Goal: Transaction & Acquisition: Purchase product/service

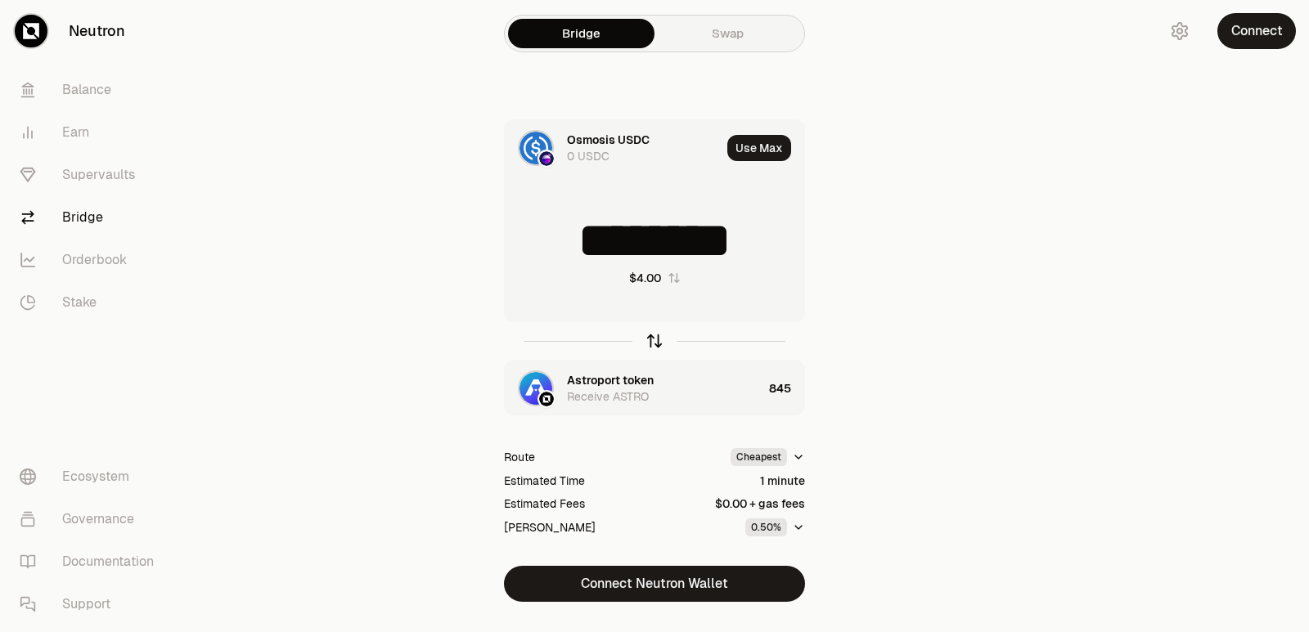
click at [652, 338] on icon "button" at bounding box center [654, 338] width 11 height 5
click at [652, 339] on icon "button" at bounding box center [654, 338] width 11 height 5
click at [652, 339] on icon "button" at bounding box center [654, 341] width 18 height 18
click at [652, 340] on icon "button" at bounding box center [654, 341] width 18 height 18
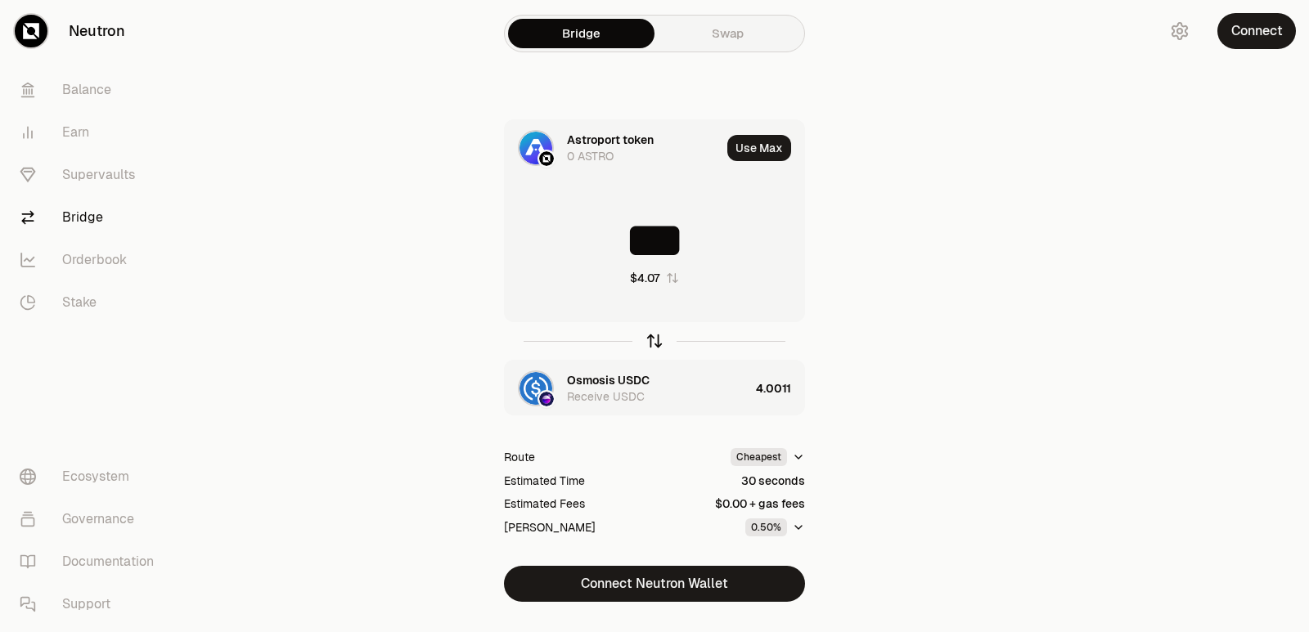
click at [651, 348] on icon "button" at bounding box center [654, 341] width 18 height 18
type input "********"
click at [591, 376] on div "Astroport token" at bounding box center [610, 380] width 87 height 16
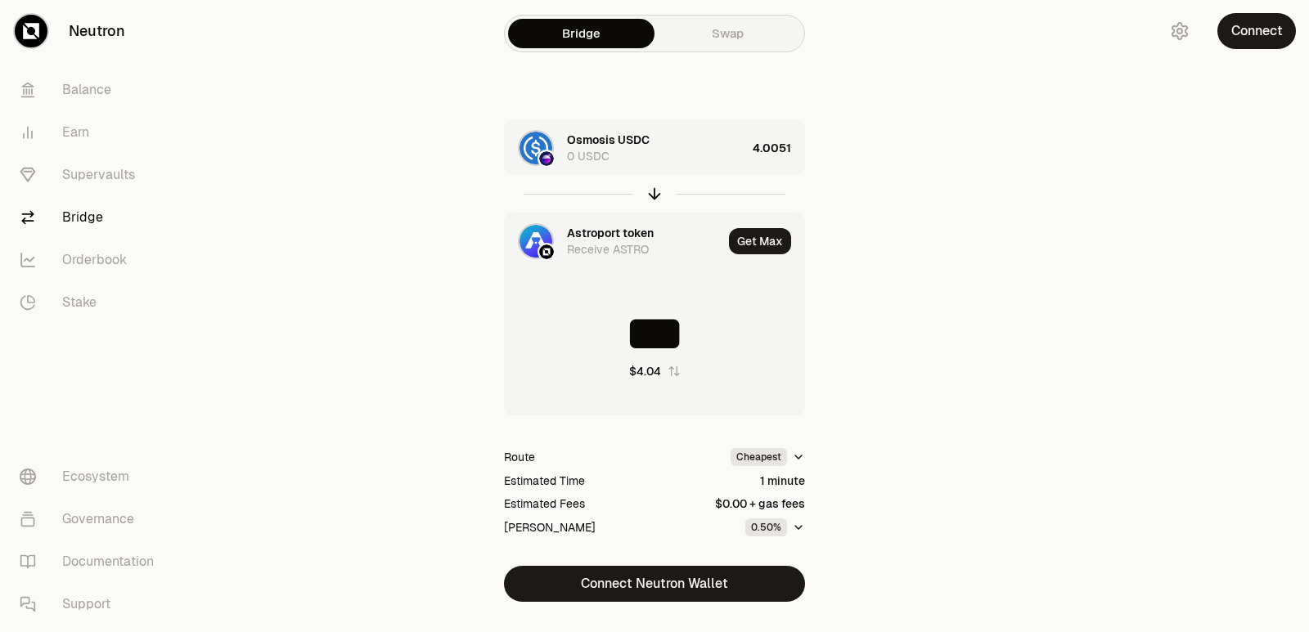
click at [609, 236] on div "Astroport token" at bounding box center [610, 233] width 87 height 16
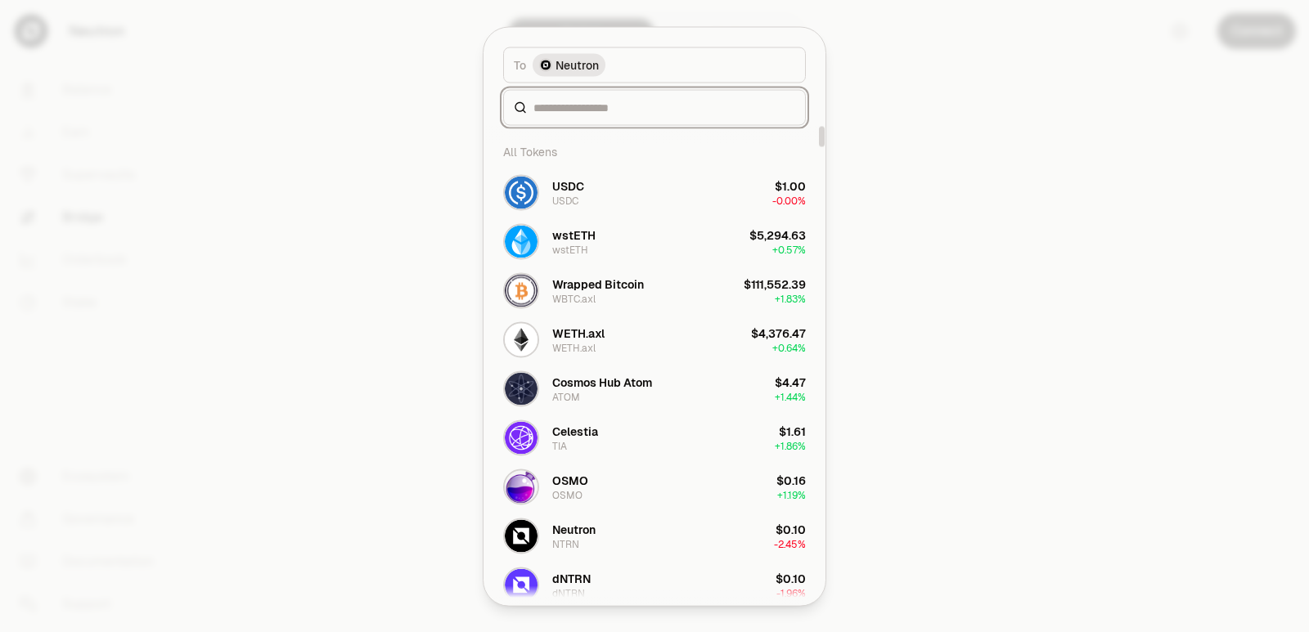
click at [571, 103] on input at bounding box center [664, 107] width 262 height 16
click at [600, 386] on div "Cosmos Hub Atom" at bounding box center [602, 382] width 100 height 16
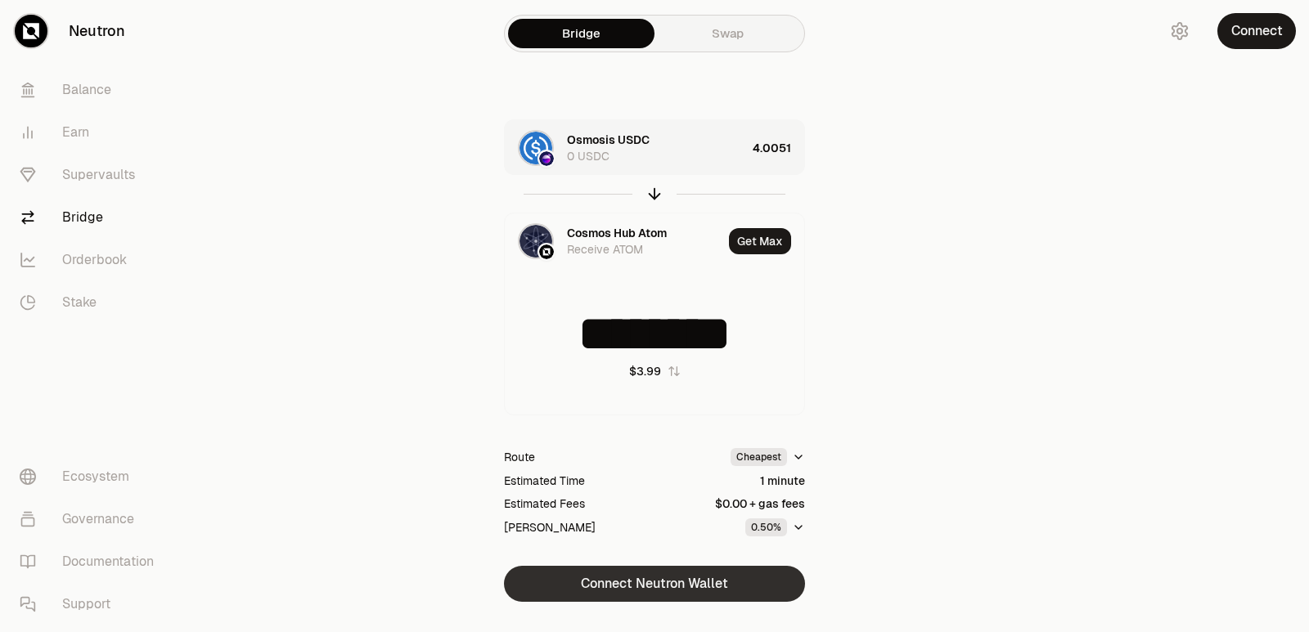
click at [667, 578] on button "Connect Neutron Wallet" at bounding box center [654, 584] width 301 height 36
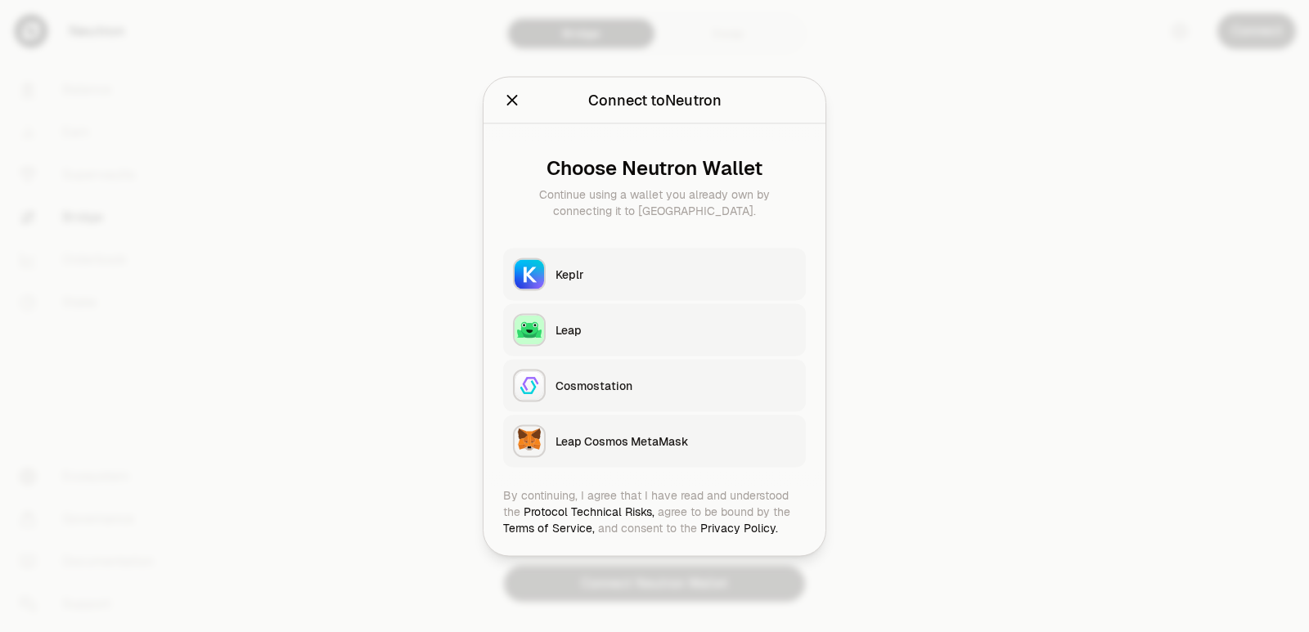
click at [613, 275] on div "Keplr" at bounding box center [675, 274] width 240 height 16
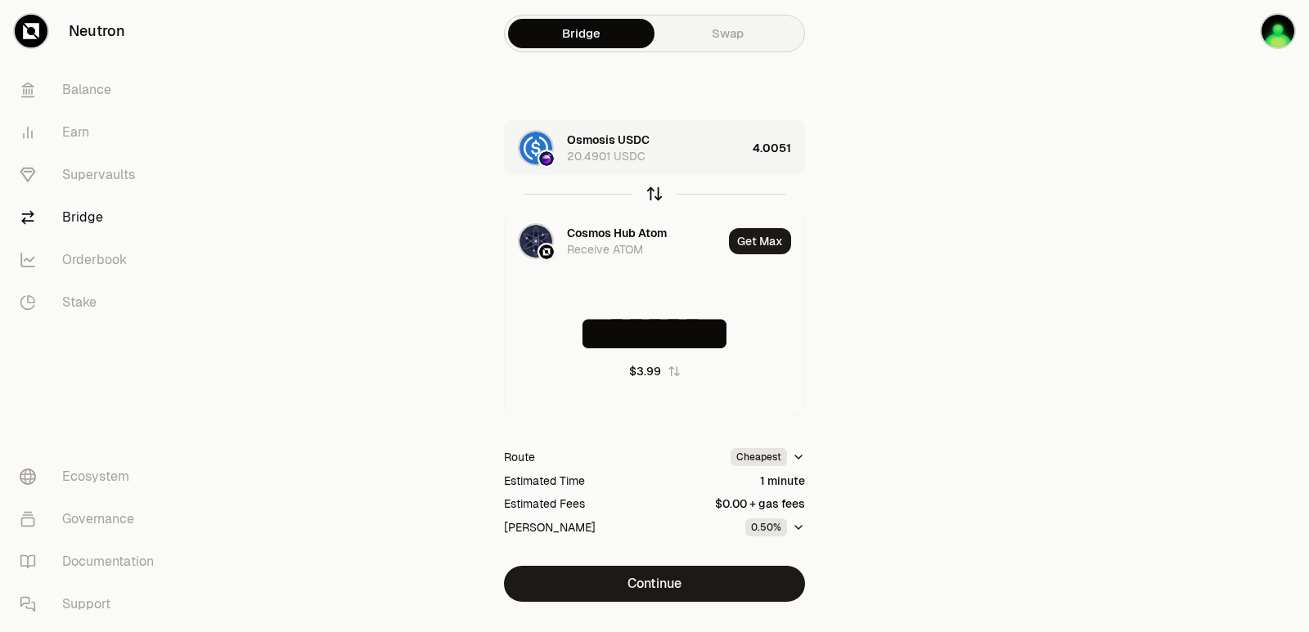
click at [649, 194] on icon "button" at bounding box center [654, 191] width 11 height 5
type input "********"
click at [584, 153] on div "4.4922 ATOM" at bounding box center [603, 156] width 73 height 16
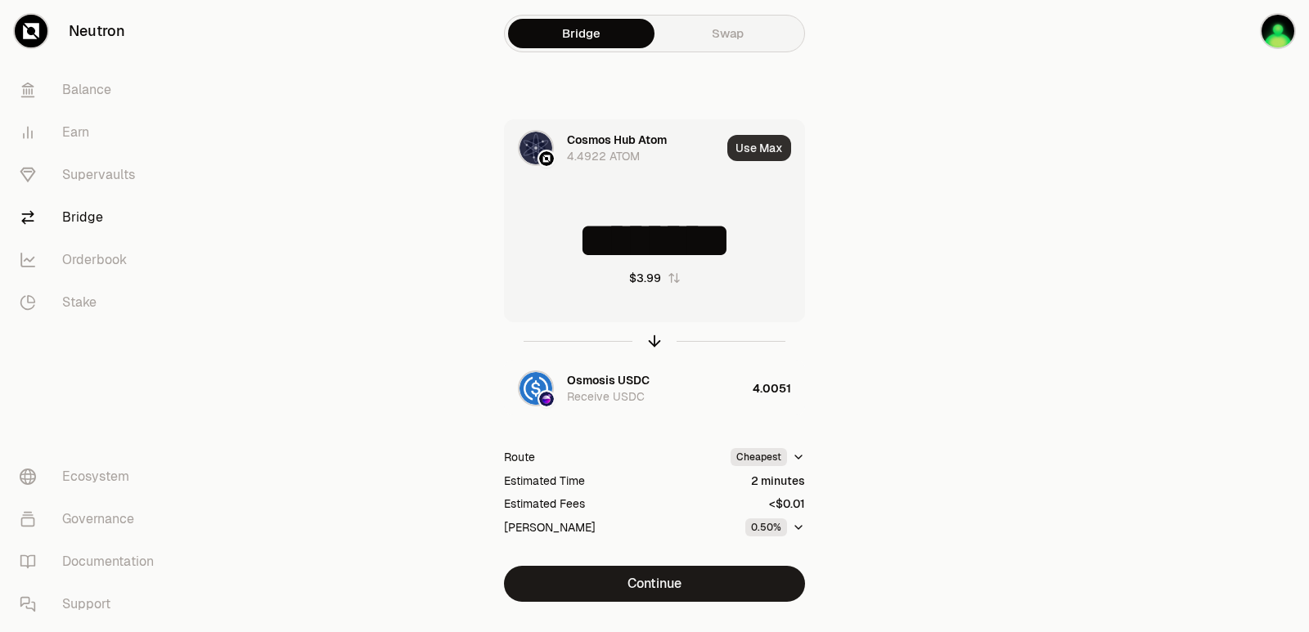
click at [778, 146] on button "Use Max" at bounding box center [759, 148] width 64 height 26
type input "****"
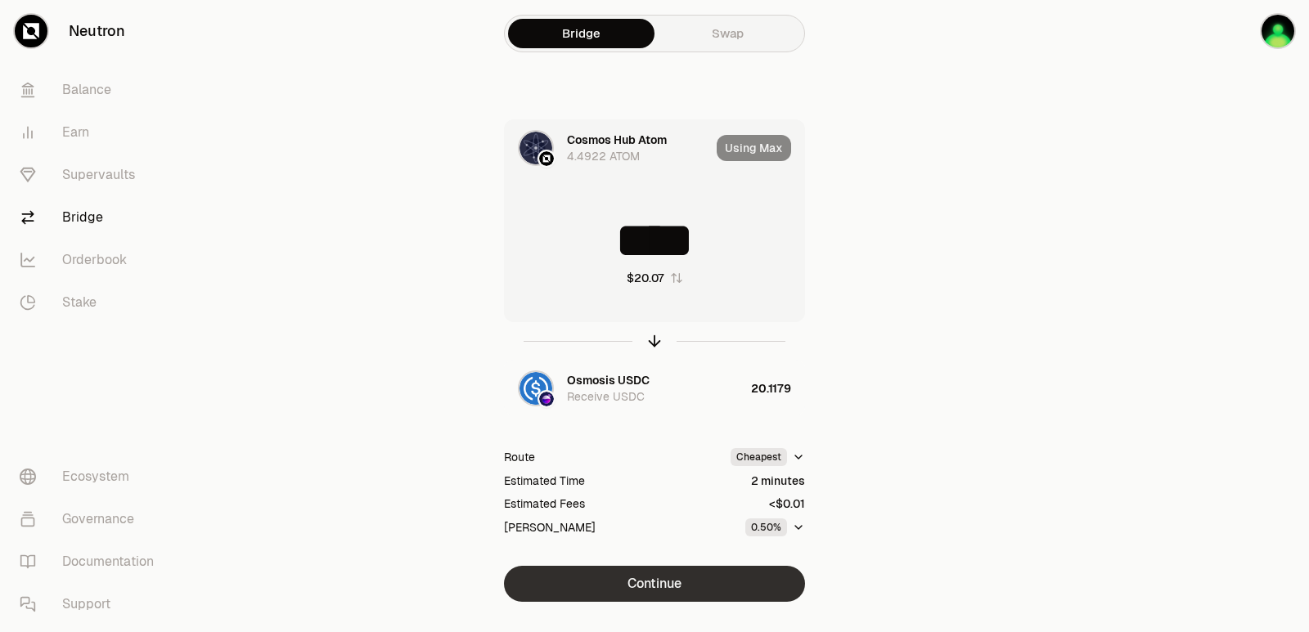
click at [672, 578] on button "Continue" at bounding box center [654, 584] width 301 height 36
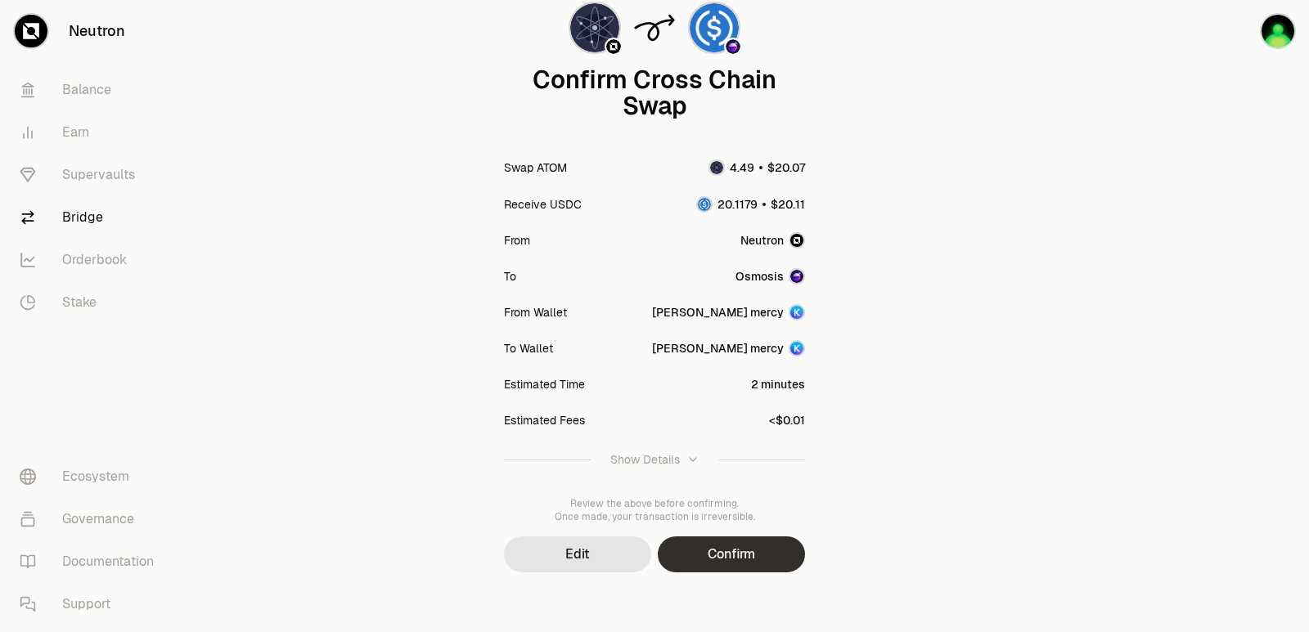
scroll to position [135, 0]
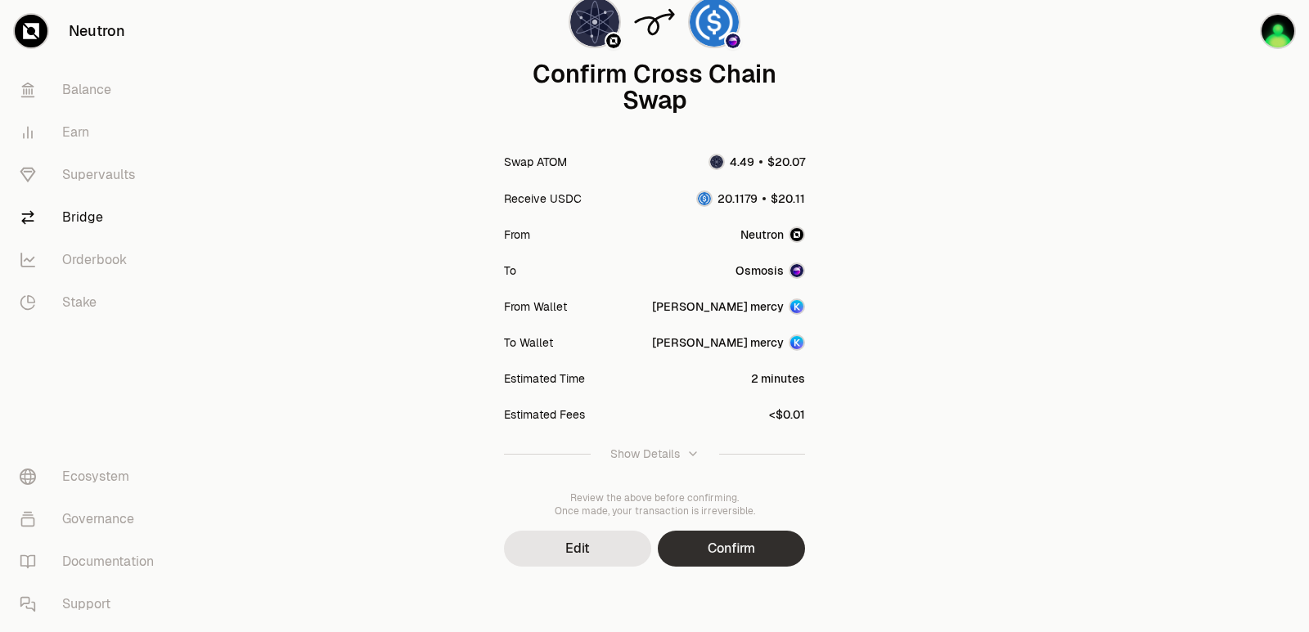
click at [752, 551] on button "Confirm" at bounding box center [731, 549] width 147 height 36
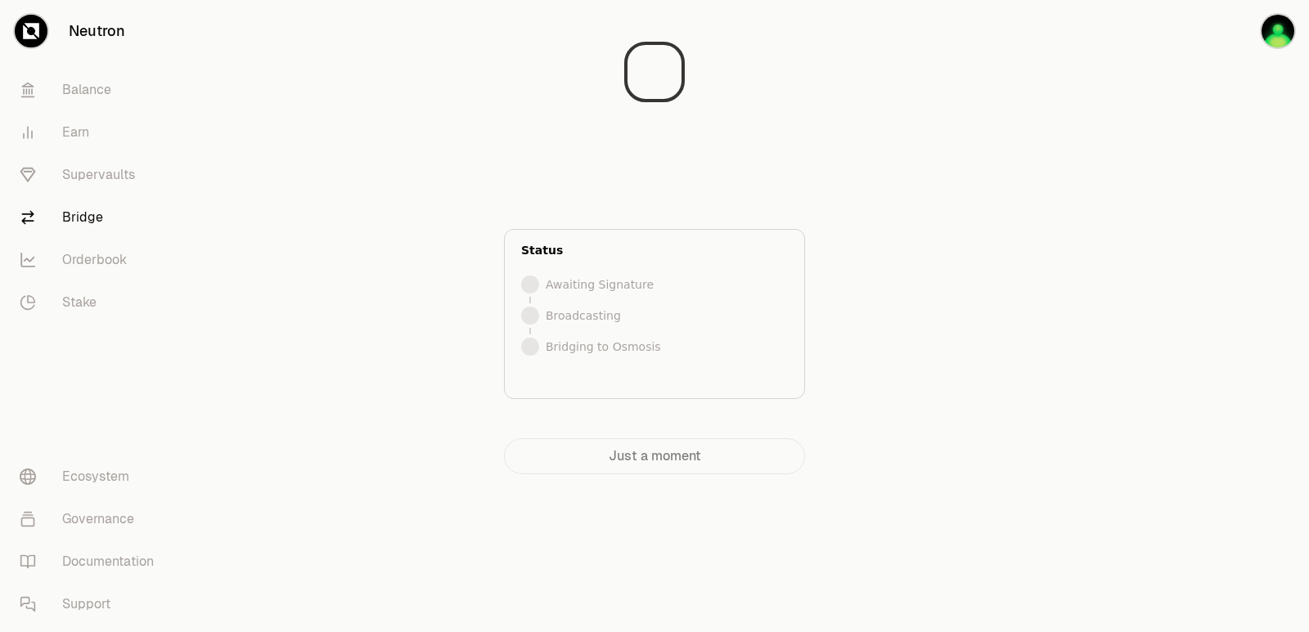
scroll to position [0, 0]
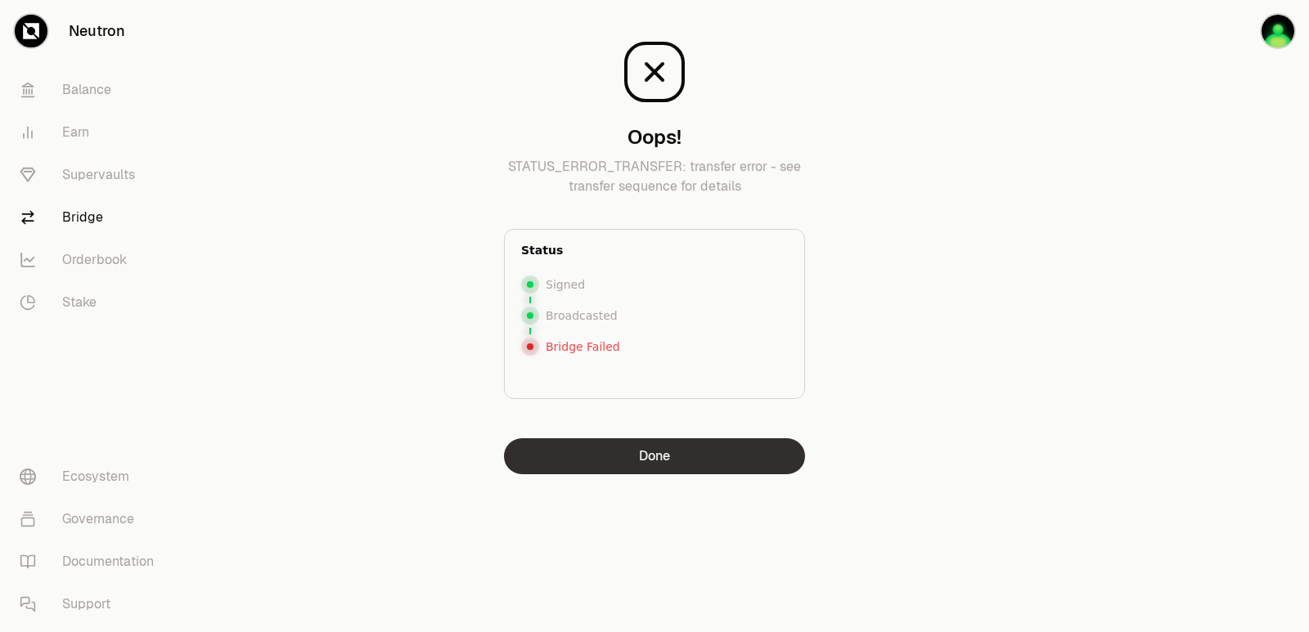
click at [648, 465] on button "Done" at bounding box center [654, 456] width 301 height 36
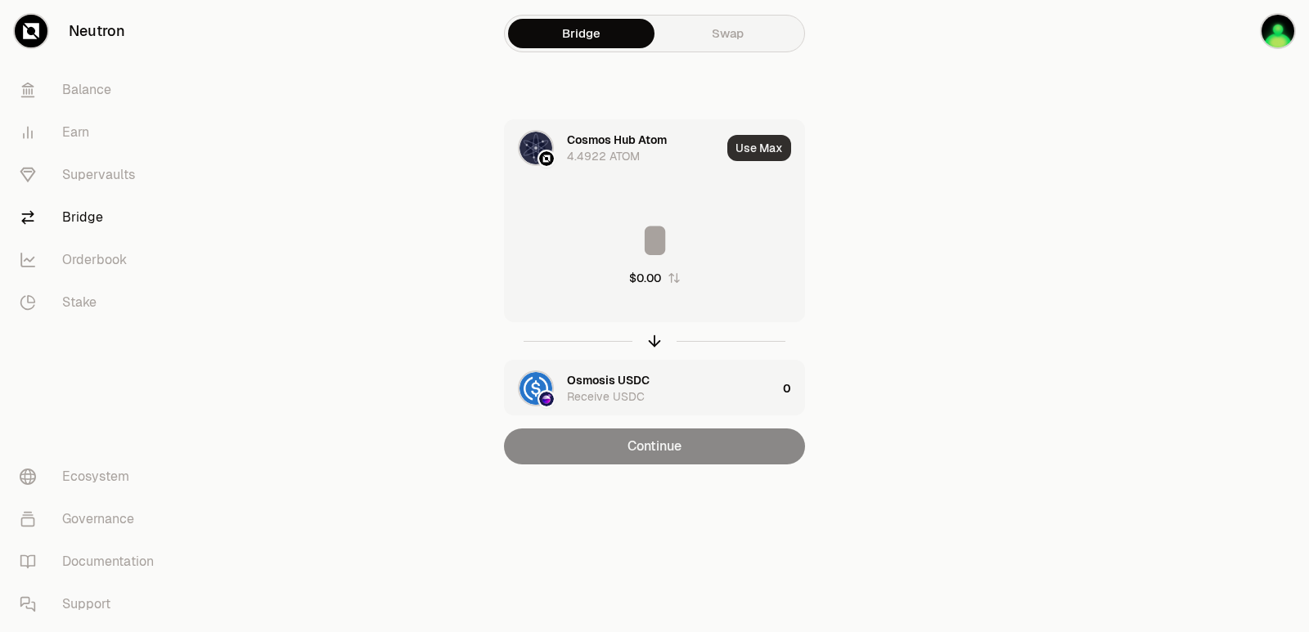
click at [755, 147] on button "Use Max" at bounding box center [759, 148] width 64 height 26
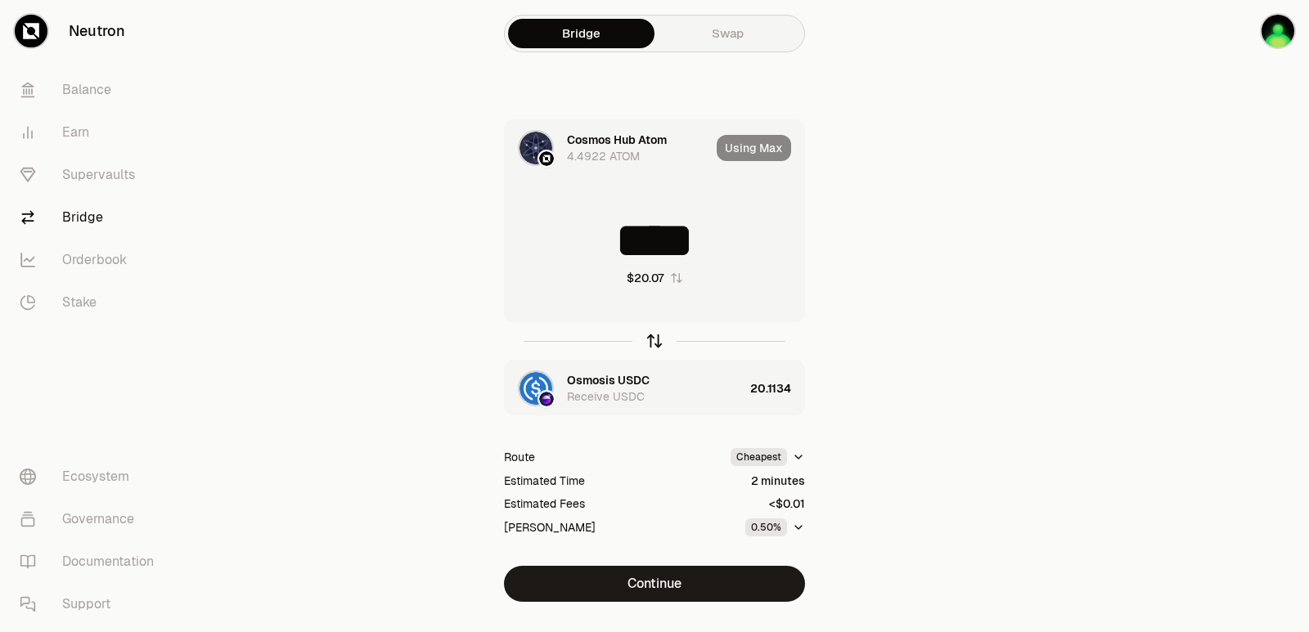
click at [649, 347] on icon "button" at bounding box center [654, 341] width 18 height 18
type input "*********"
click at [649, 347] on icon "button" at bounding box center [654, 341] width 18 height 18
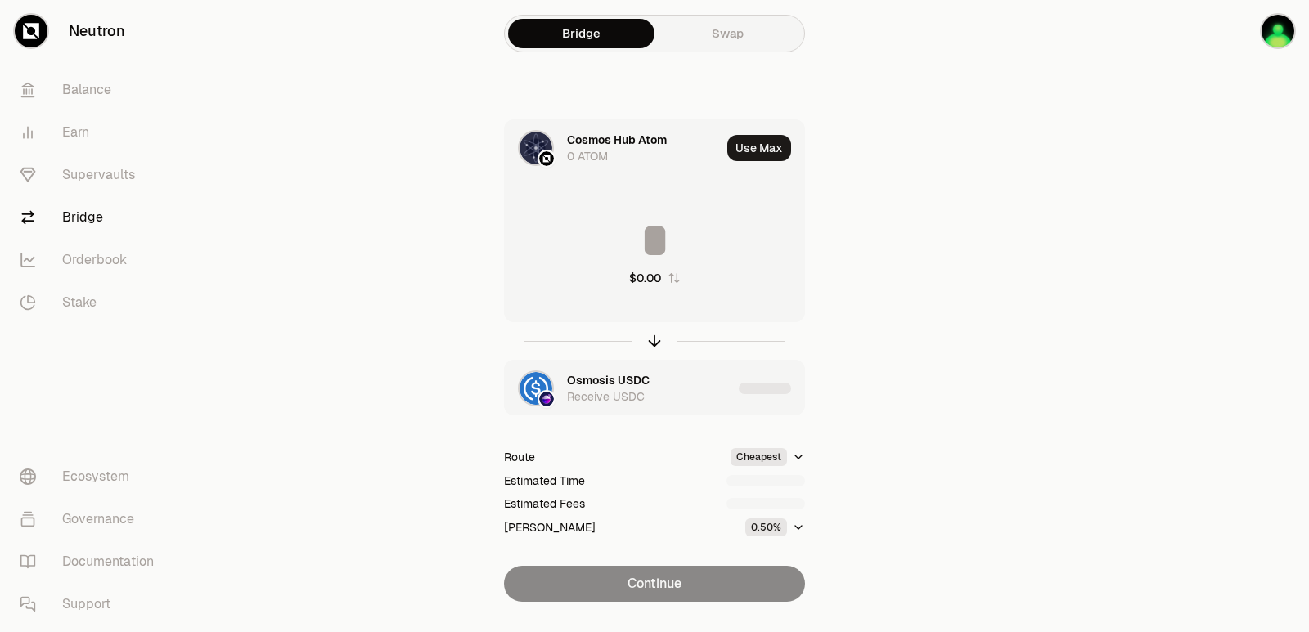
type input "********"
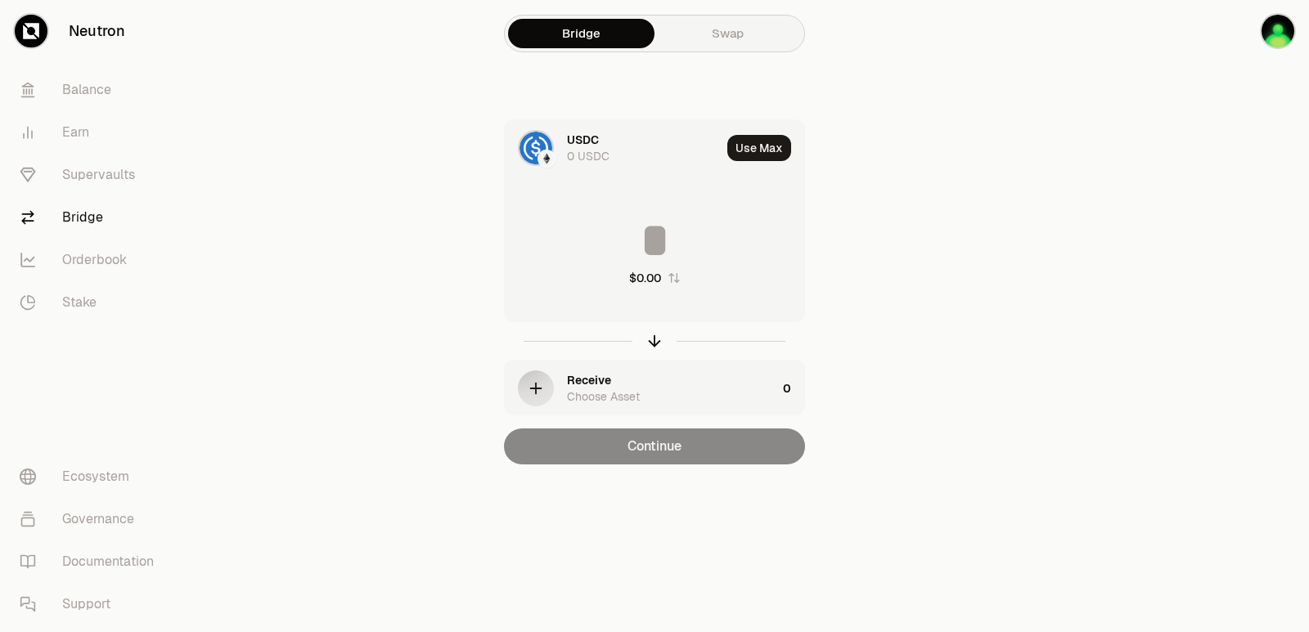
click at [586, 146] on div "USDC" at bounding box center [583, 140] width 32 height 16
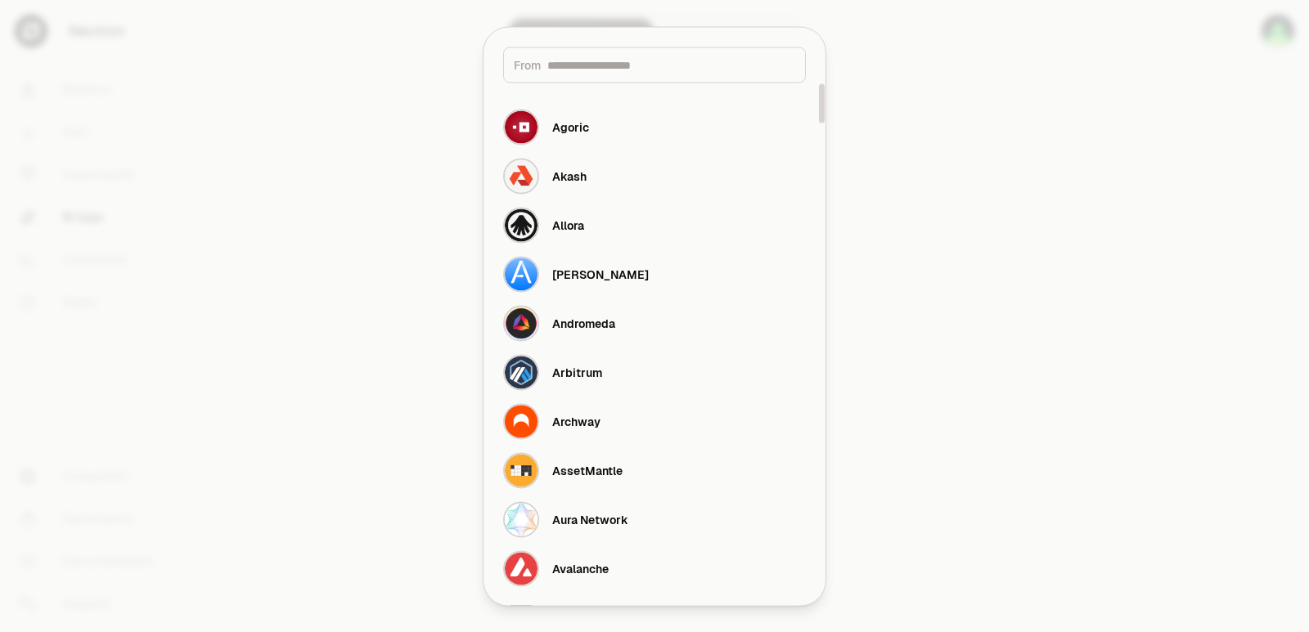
click at [595, 65] on input at bounding box center [671, 64] width 248 height 16
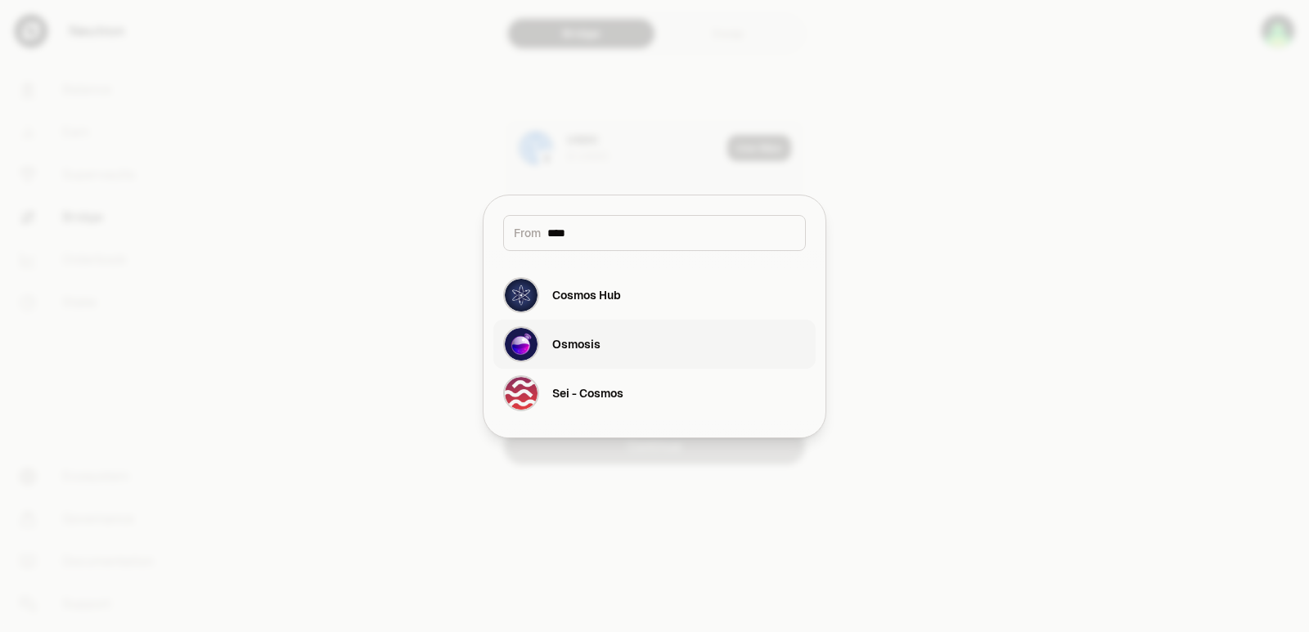
type input "****"
click at [595, 335] on div "Osmosis" at bounding box center [551, 344] width 97 height 36
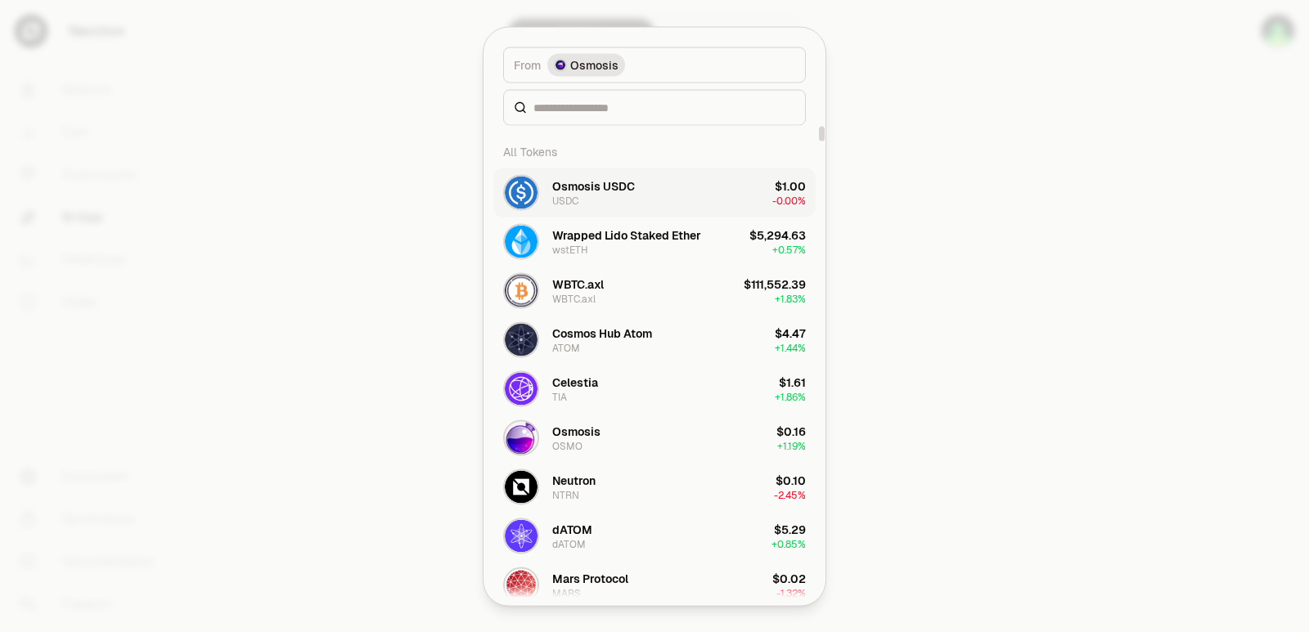
click at [597, 189] on div "Osmosis USDC" at bounding box center [593, 186] width 83 height 16
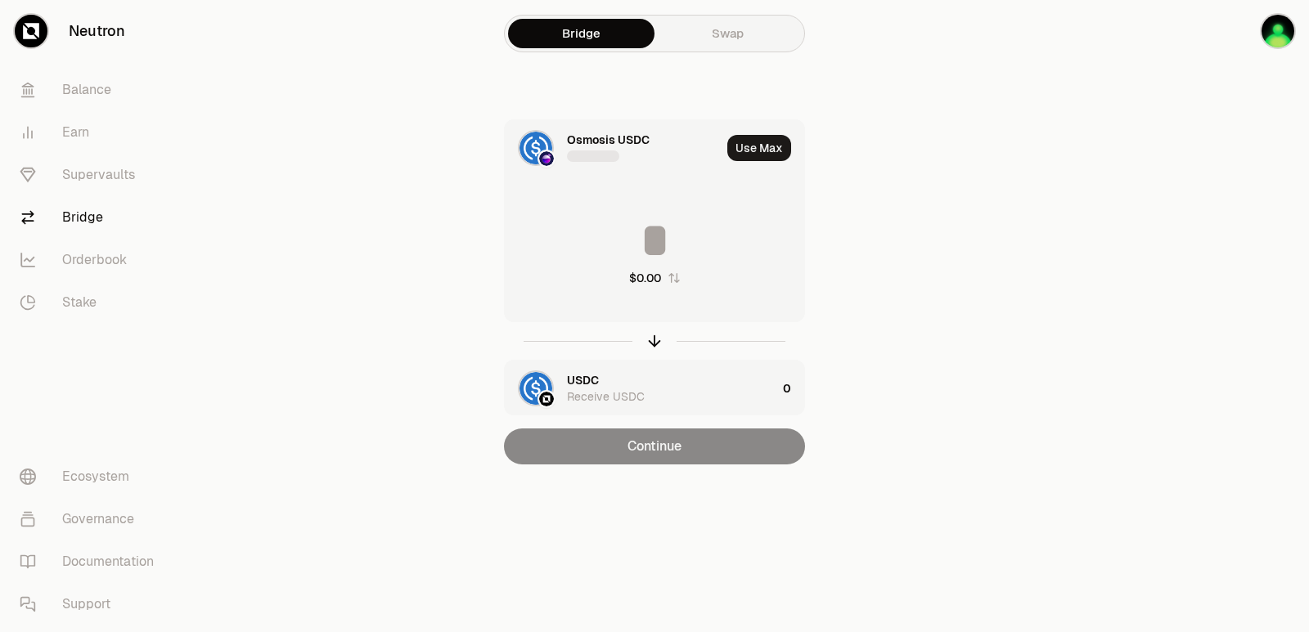
click at [608, 191] on div "$0.00" at bounding box center [654, 251] width 299 height 144
click at [596, 375] on div "USDC" at bounding box center [583, 380] width 32 height 16
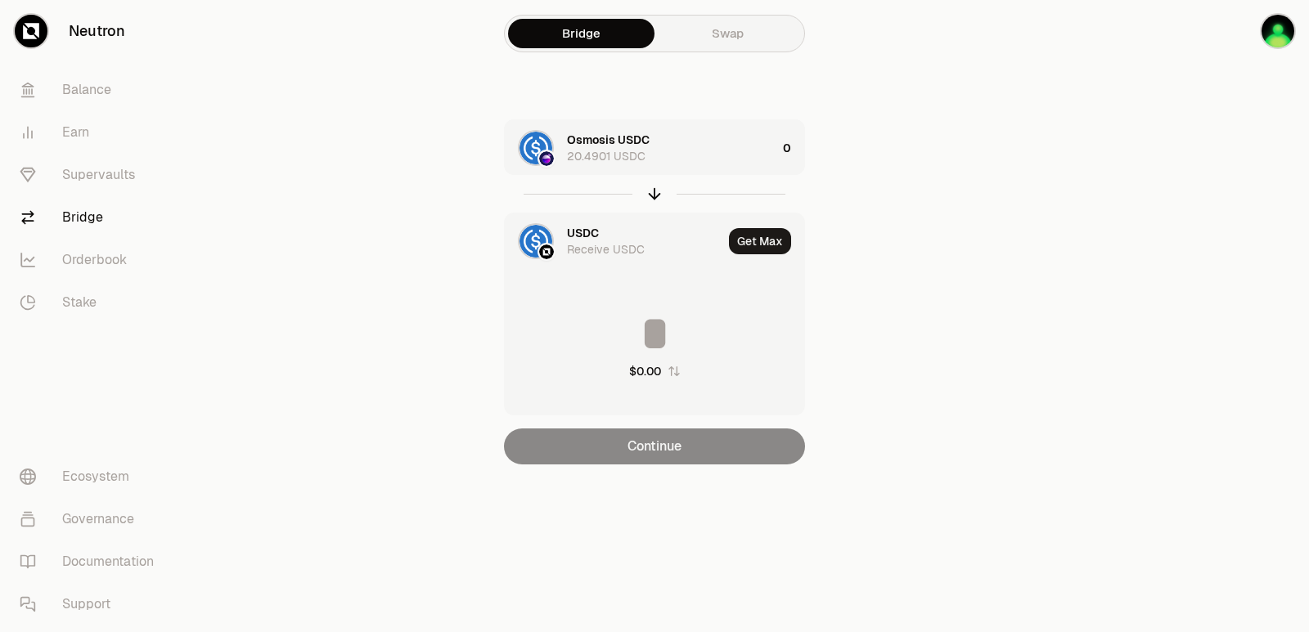
click at [594, 225] on div "USDC" at bounding box center [583, 233] width 32 height 16
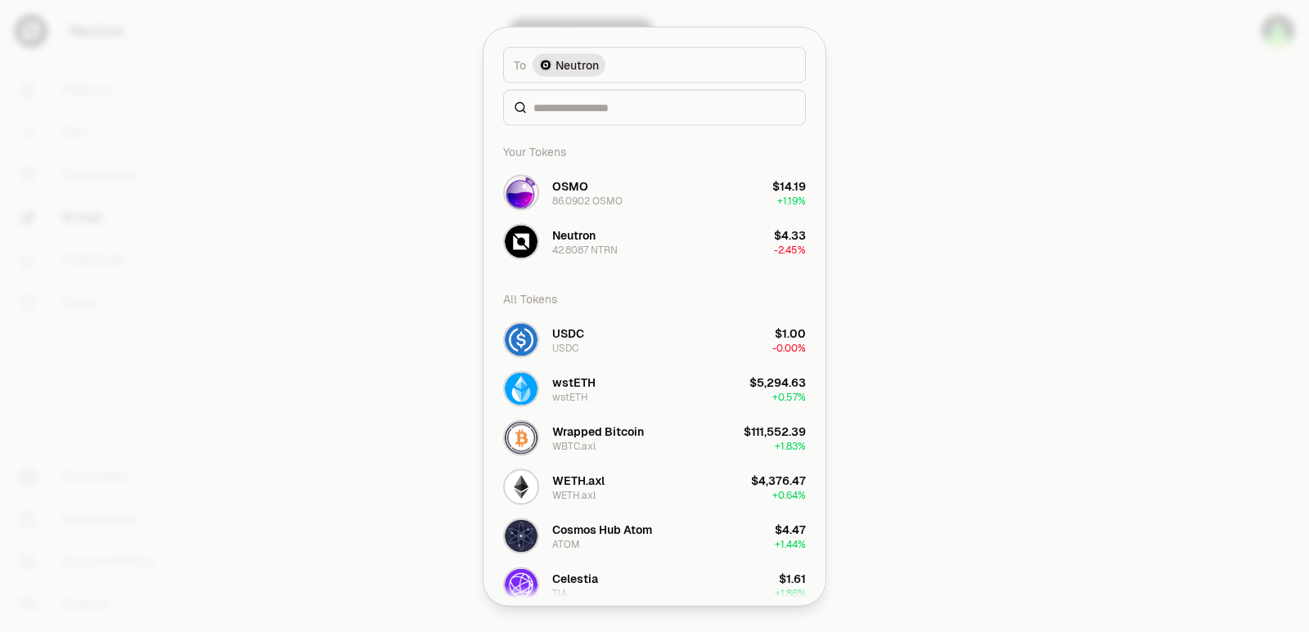
click at [590, 250] on div "Your Tokens OSMO 86.0902 OSMO $14.19 + 1.19% Neutron 42.8087 NTRN $4.33 -2.45%" at bounding box center [654, 200] width 322 height 131
click at [584, 106] on input at bounding box center [664, 107] width 262 height 16
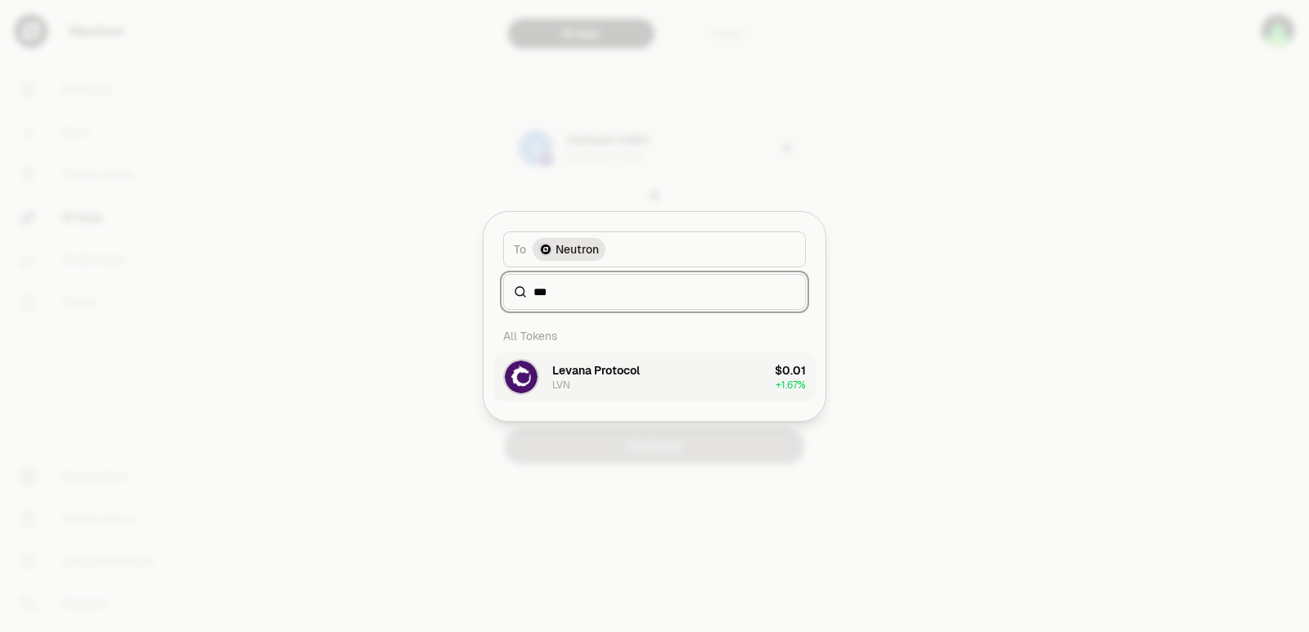
type input "***"
click at [624, 362] on div "Levana Protocol LVN" at bounding box center [571, 377] width 137 height 36
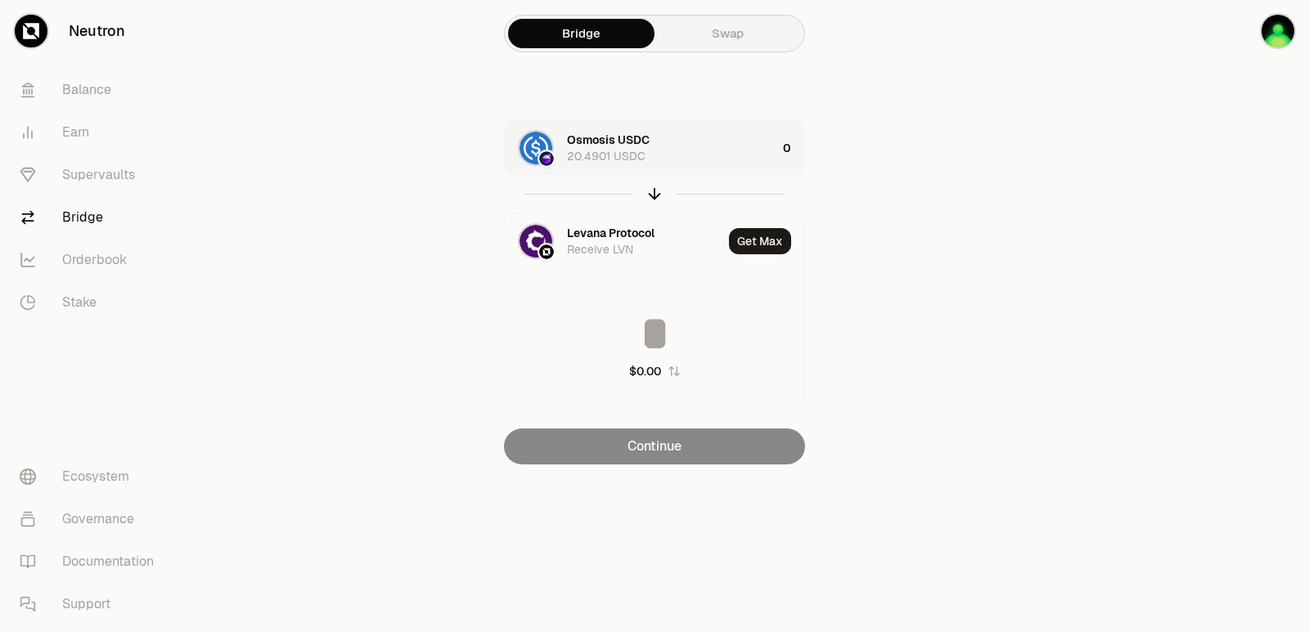
click at [717, 145] on div "Osmosis USDC 20.4901 USDC" at bounding box center [671, 148] width 209 height 33
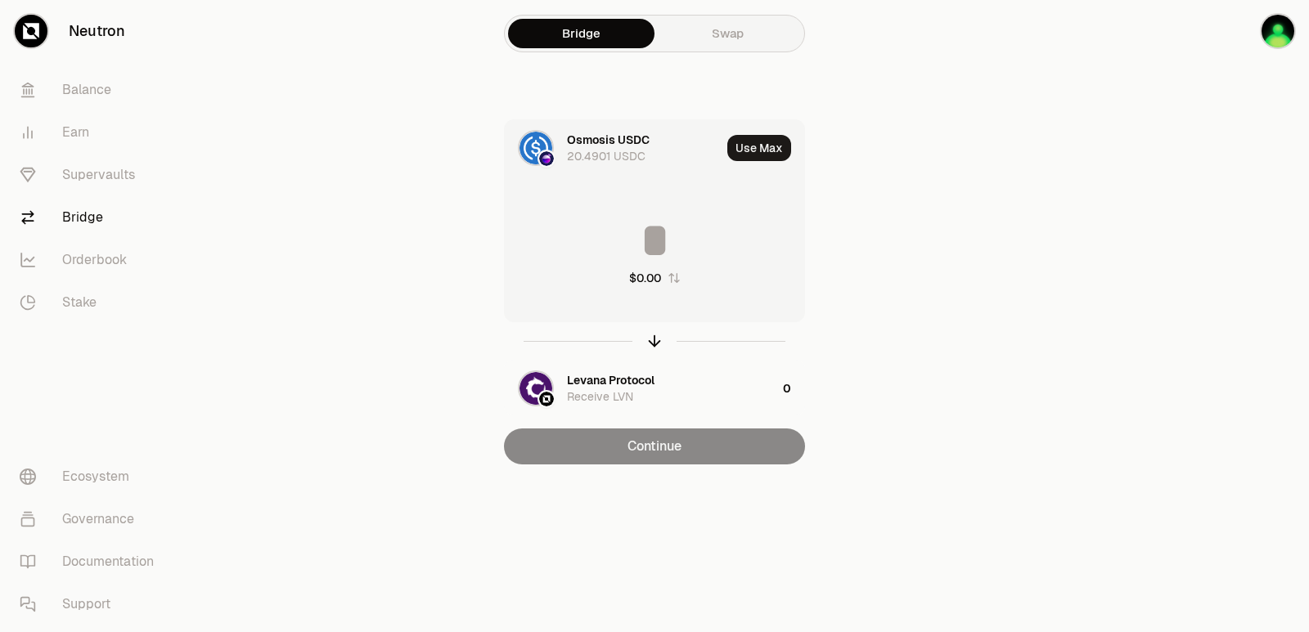
click at [673, 249] on input at bounding box center [654, 240] width 299 height 49
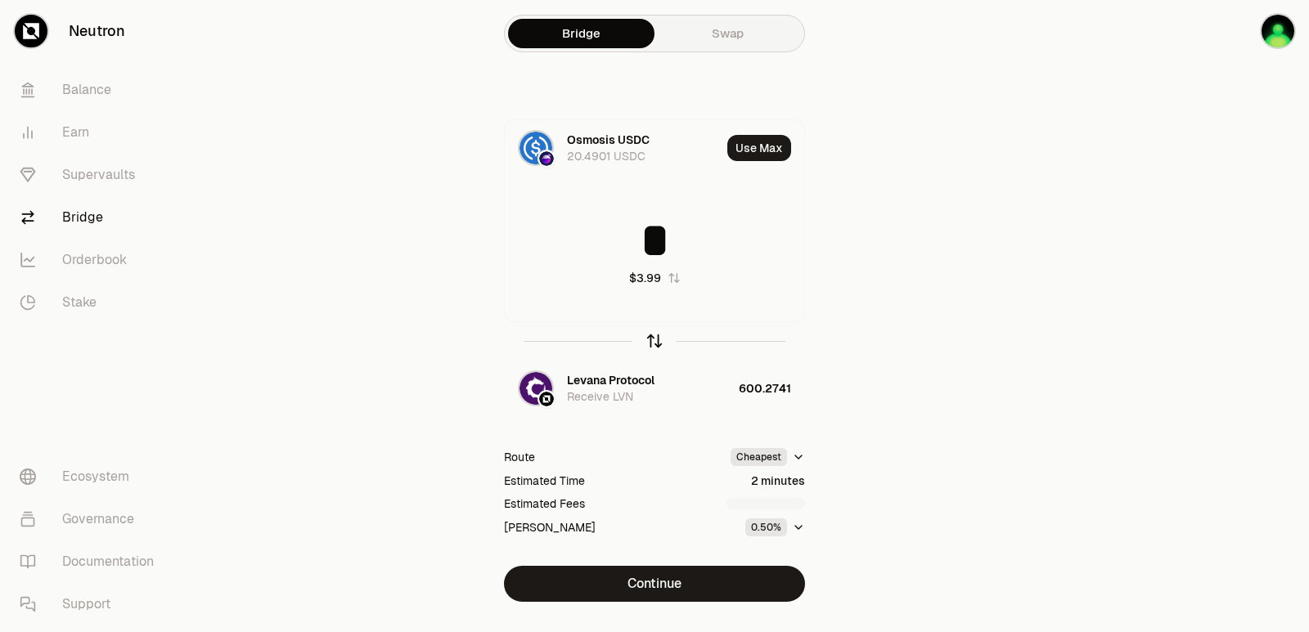
type input "*"
click at [654, 335] on icon "button" at bounding box center [654, 341] width 18 height 18
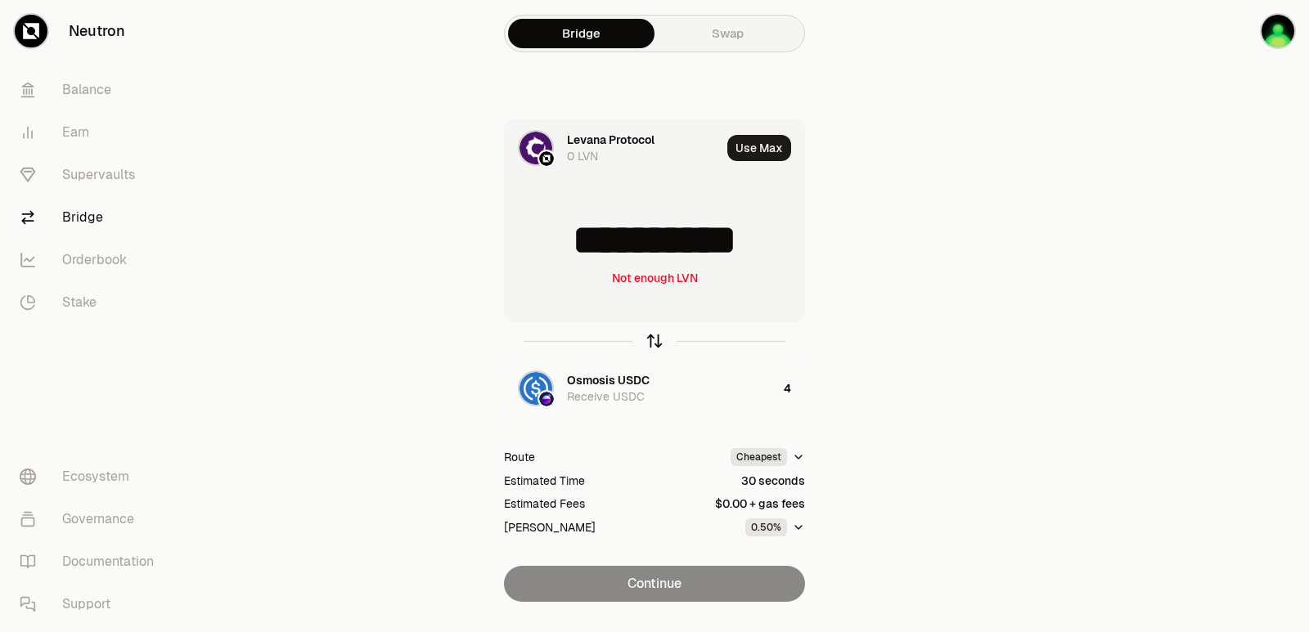
click at [656, 343] on icon "button" at bounding box center [654, 341] width 18 height 18
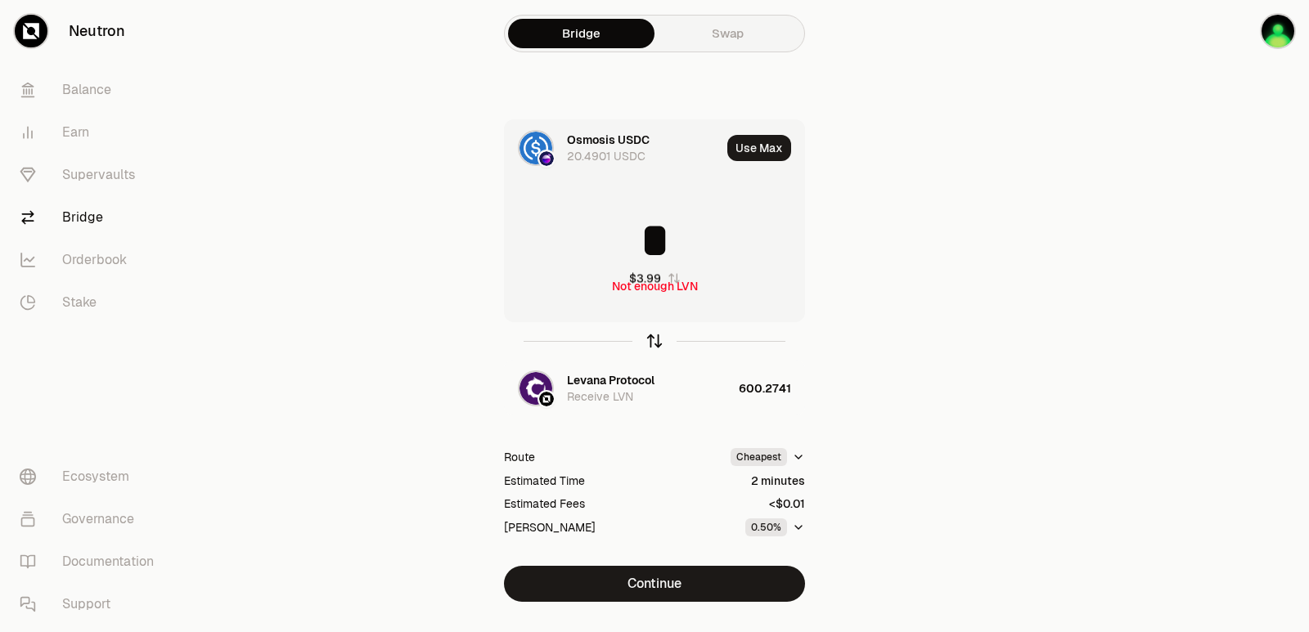
click at [656, 343] on icon "button" at bounding box center [654, 341] width 18 height 18
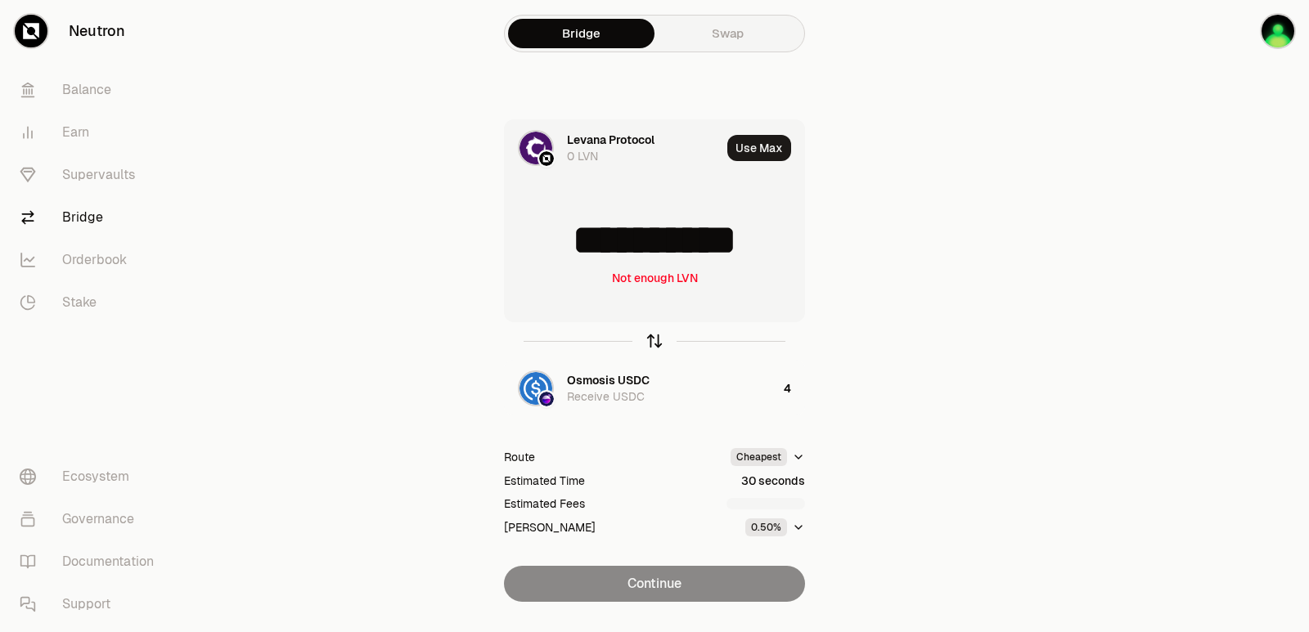
click at [654, 343] on icon "button" at bounding box center [654, 341] width 18 height 18
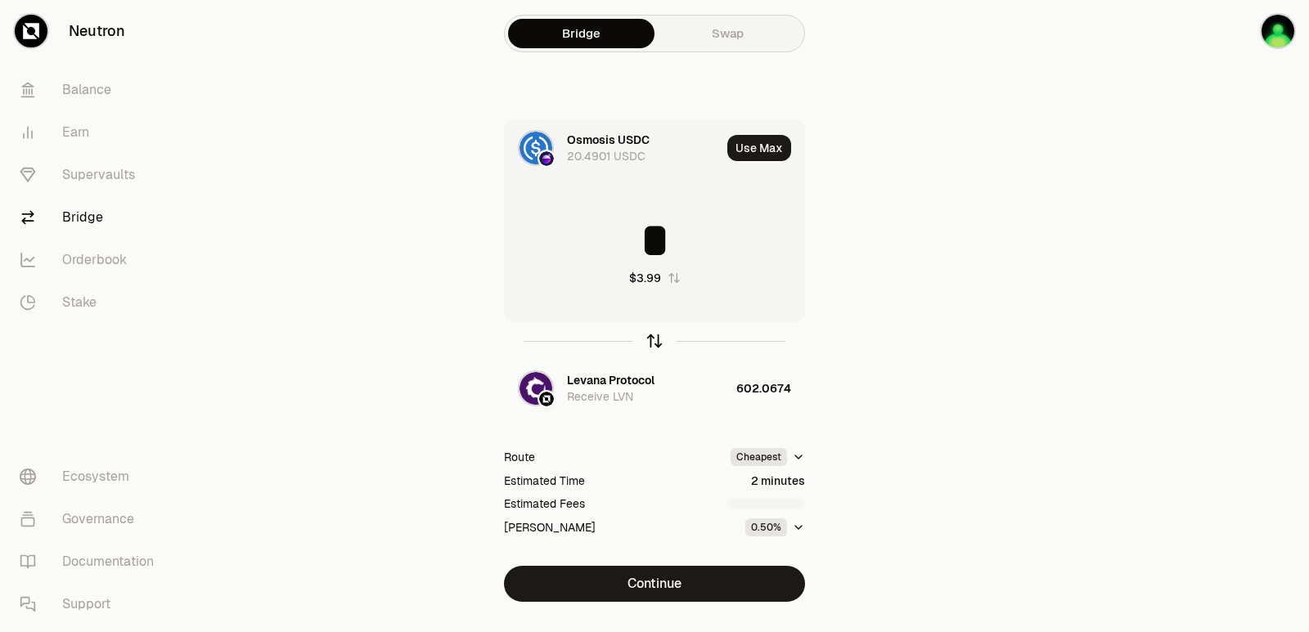
click at [647, 340] on icon "button" at bounding box center [654, 341] width 18 height 18
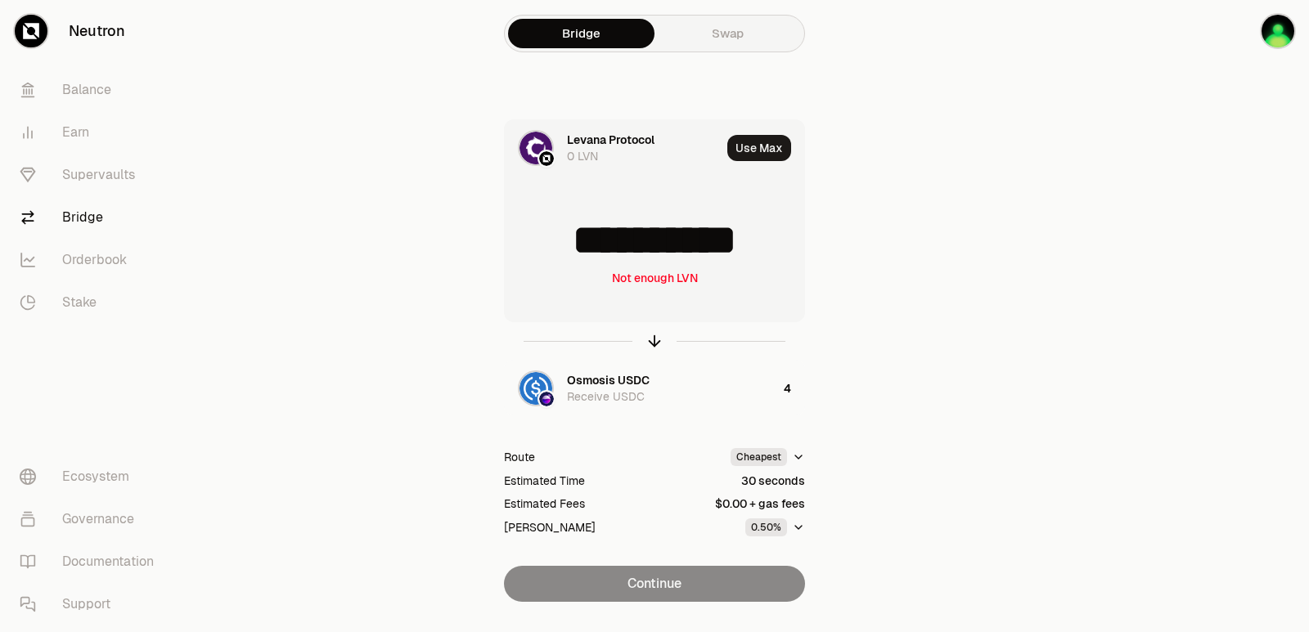
click at [647, 341] on icon "button" at bounding box center [654, 341] width 18 height 18
type input "*"
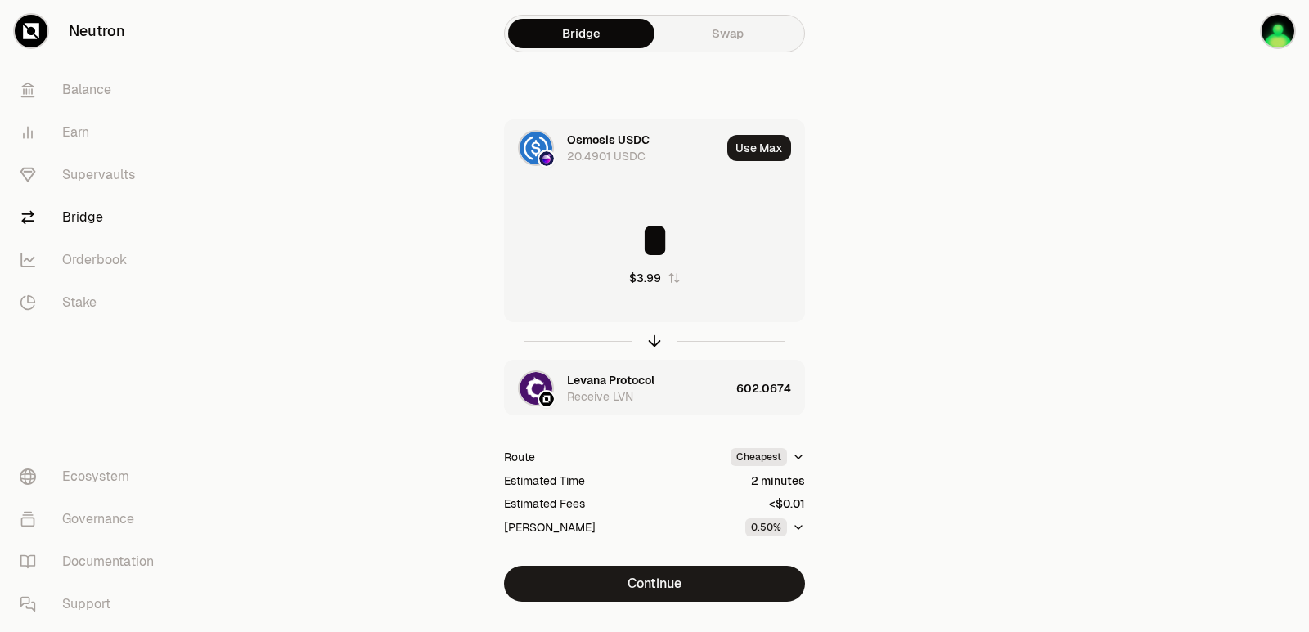
click at [608, 377] on div "Levana Protocol" at bounding box center [611, 380] width 88 height 16
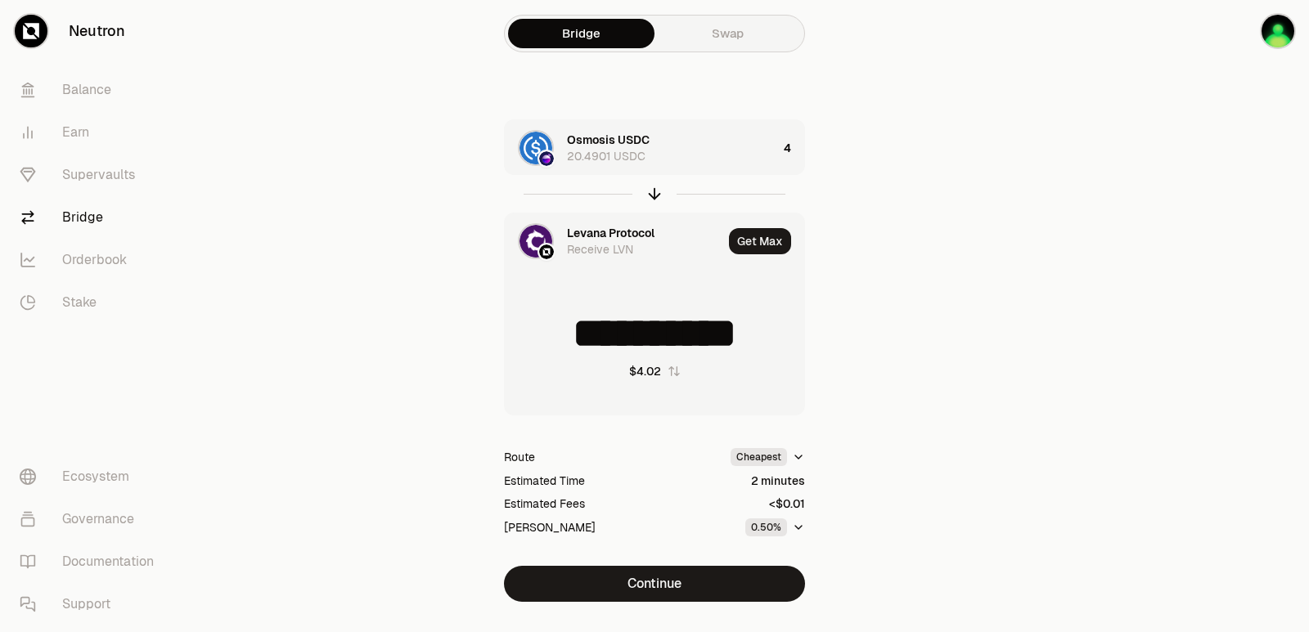
click at [599, 231] on div "Levana Protocol" at bounding box center [611, 233] width 88 height 16
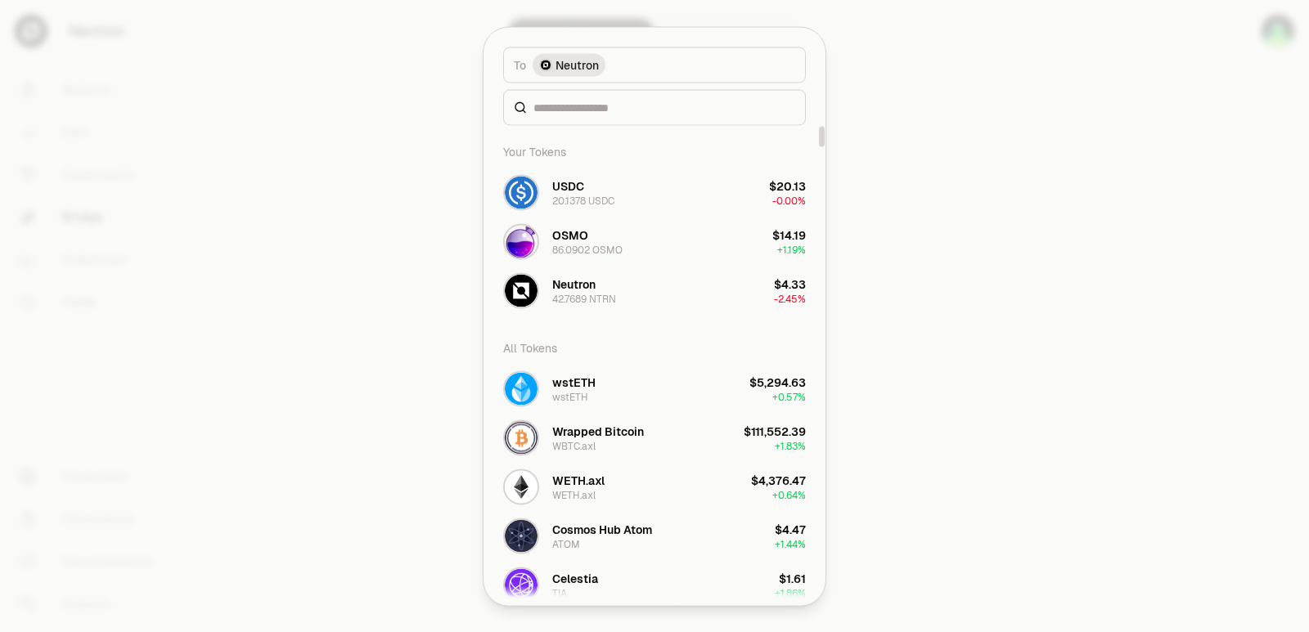
click at [592, 95] on div at bounding box center [654, 107] width 303 height 36
click at [591, 117] on div at bounding box center [654, 107] width 303 height 36
click at [588, 103] on input at bounding box center [664, 107] width 262 height 16
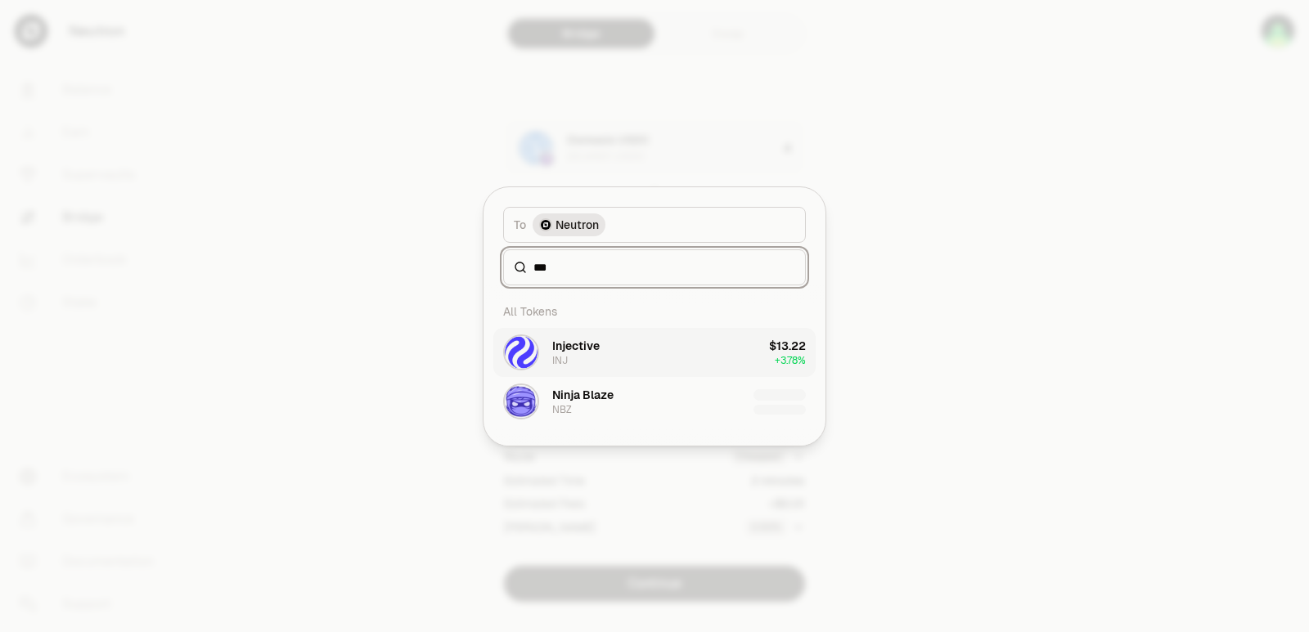
type input "***"
click at [581, 352] on div "Injective" at bounding box center [575, 346] width 47 height 16
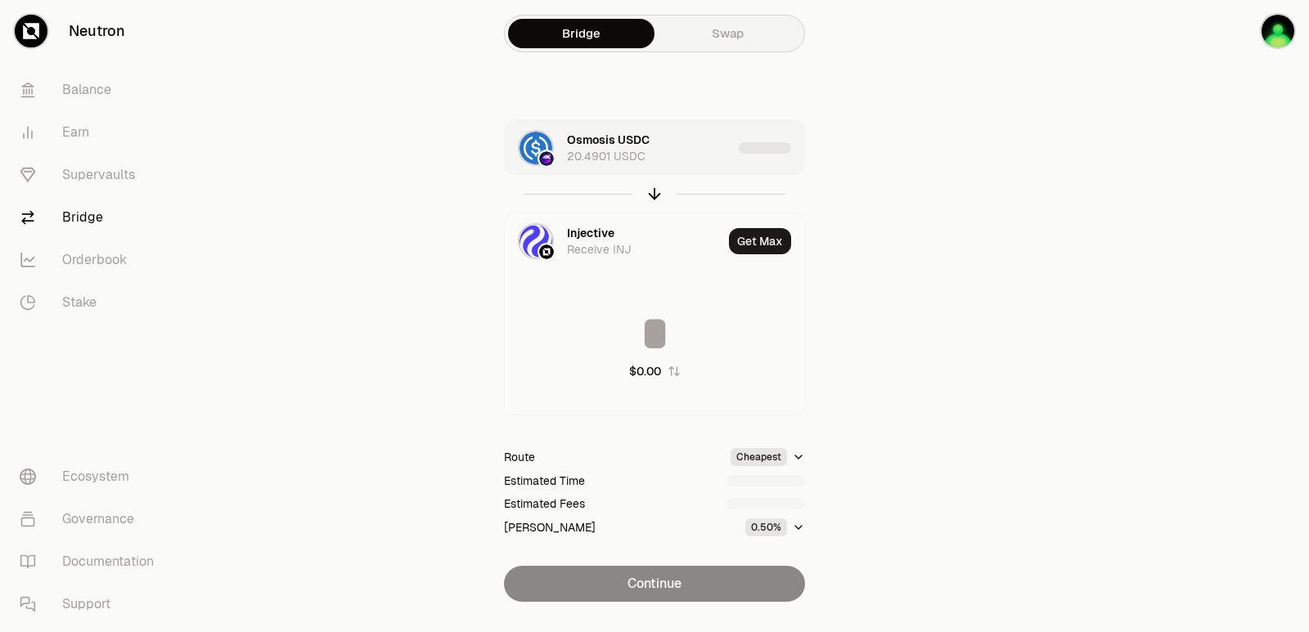
click at [676, 153] on div "Osmosis USDC 20.4901 USDC" at bounding box center [649, 148] width 165 height 33
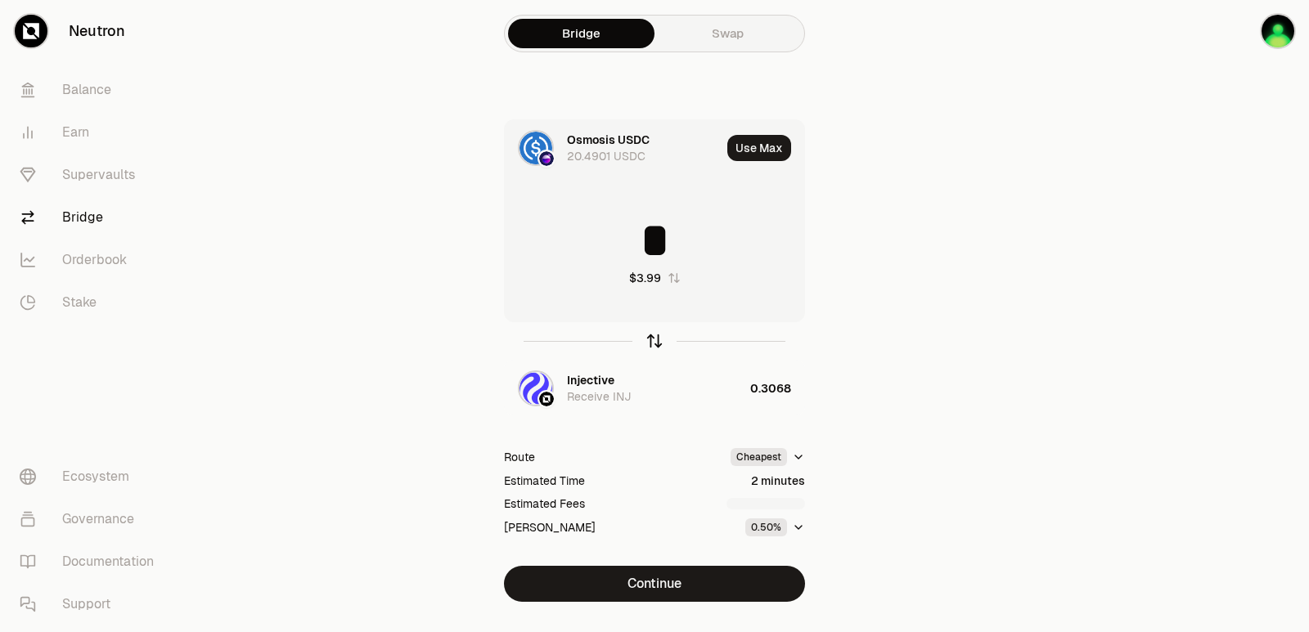
click at [651, 342] on icon "button" at bounding box center [654, 341] width 18 height 18
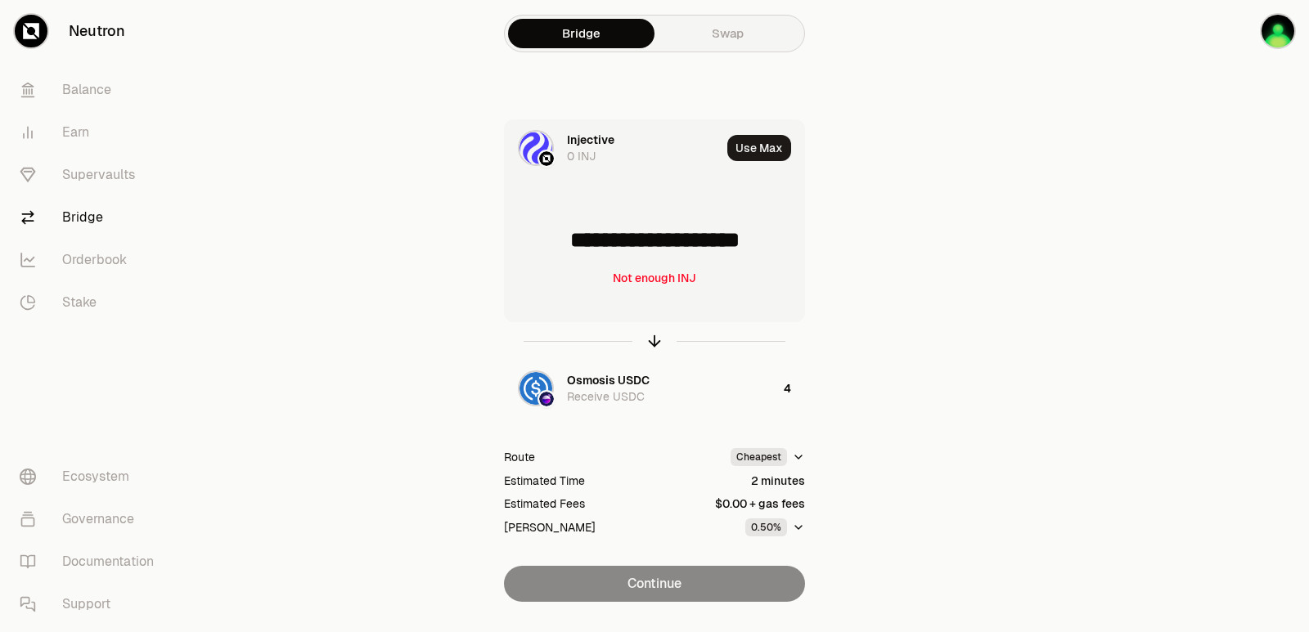
drag, startPoint x: 784, startPoint y: 243, endPoint x: 578, endPoint y: 245, distance: 207.0
click at [578, 245] on input "**********" at bounding box center [654, 240] width 299 height 49
type input "******"
click at [654, 336] on icon "button" at bounding box center [654, 338] width 11 height 5
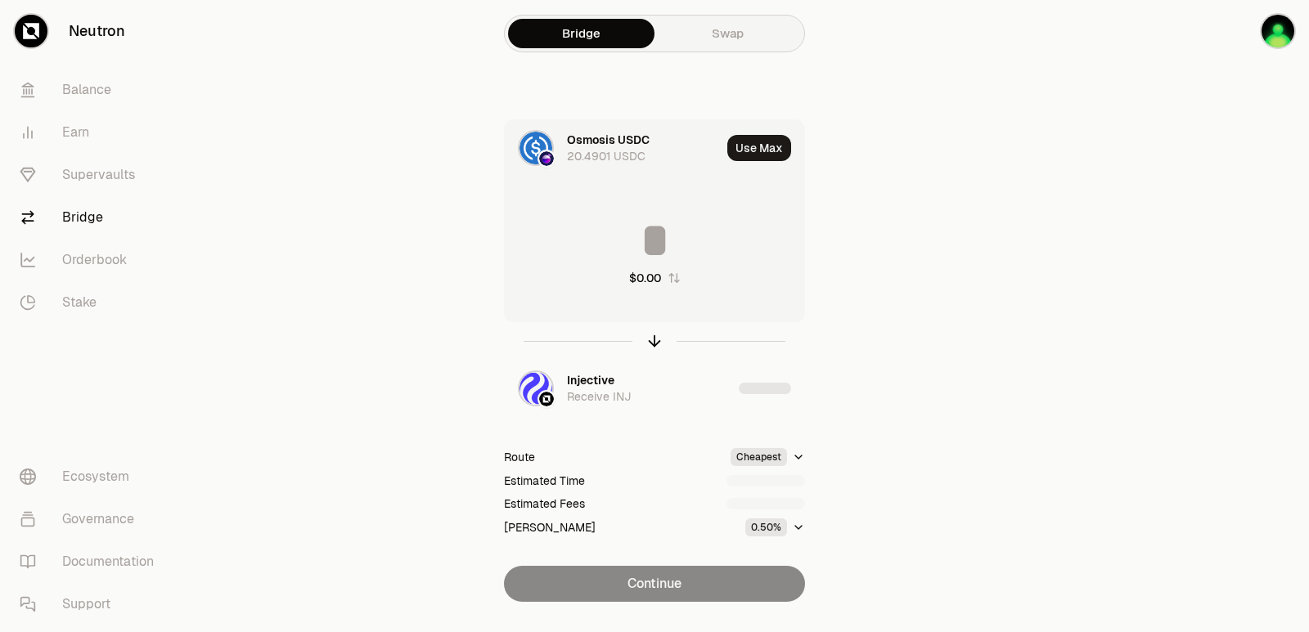
click at [627, 240] on input at bounding box center [654, 240] width 299 height 49
type input "*"
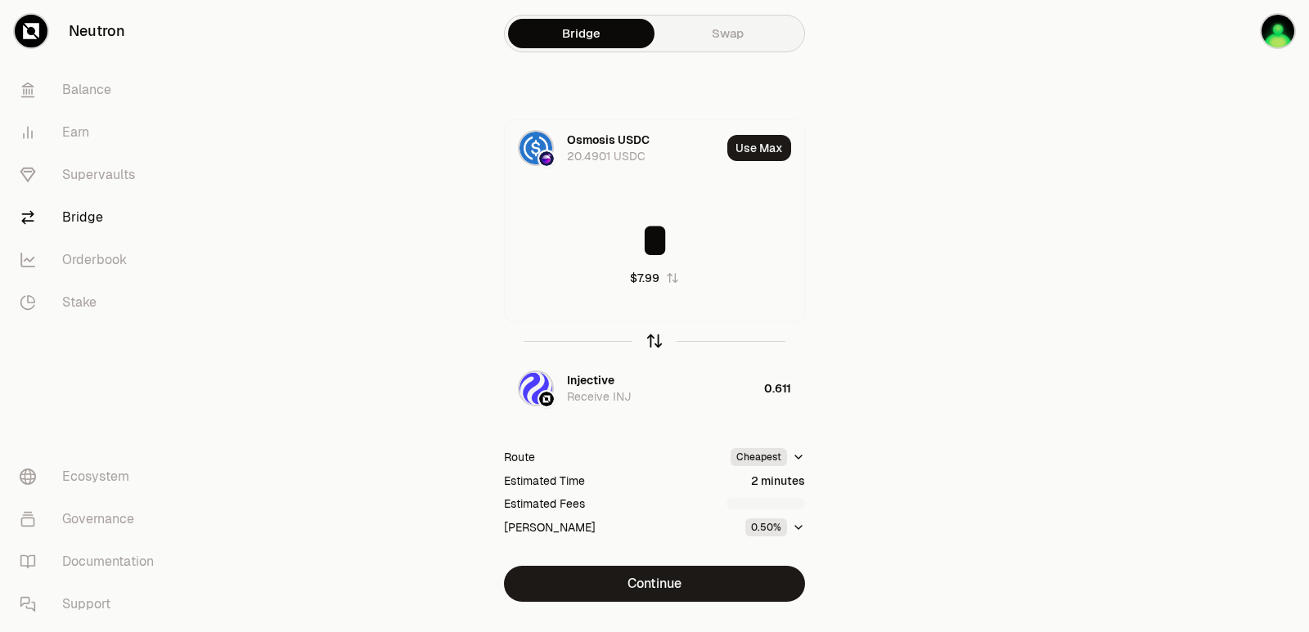
type input "*"
click at [655, 342] on icon "button" at bounding box center [654, 341] width 18 height 18
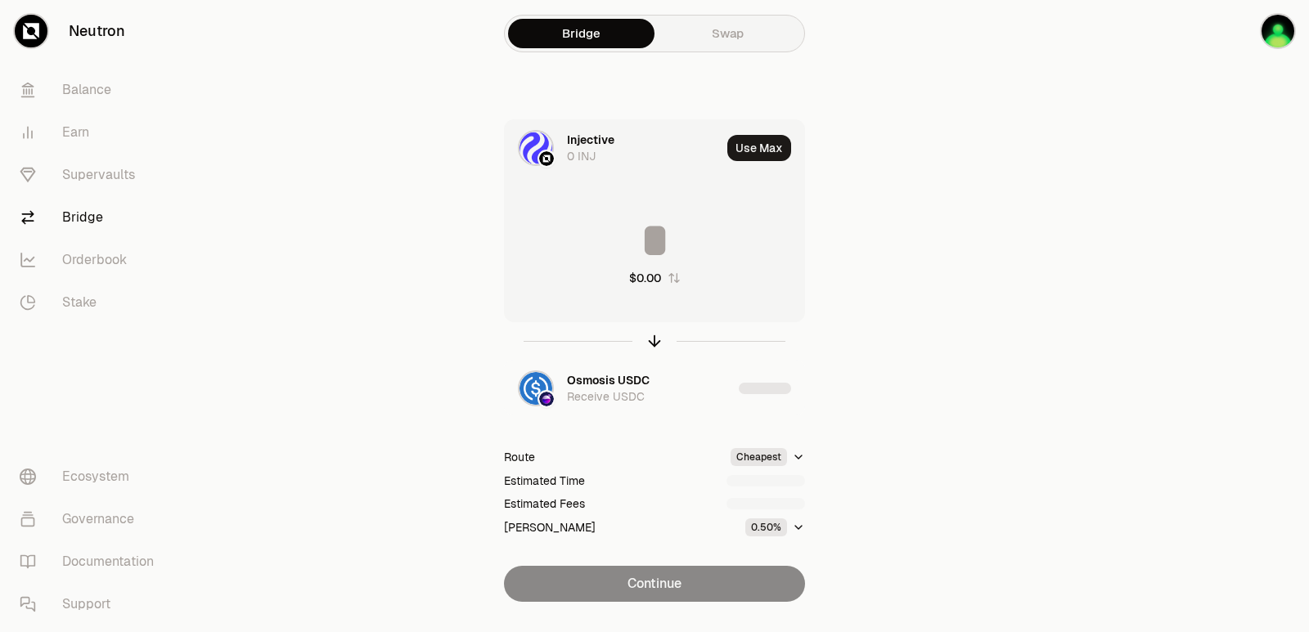
click at [641, 245] on input at bounding box center [654, 240] width 299 height 49
type input "*****"
click at [655, 340] on icon "button" at bounding box center [654, 341] width 18 height 18
click at [640, 236] on input at bounding box center [654, 240] width 299 height 49
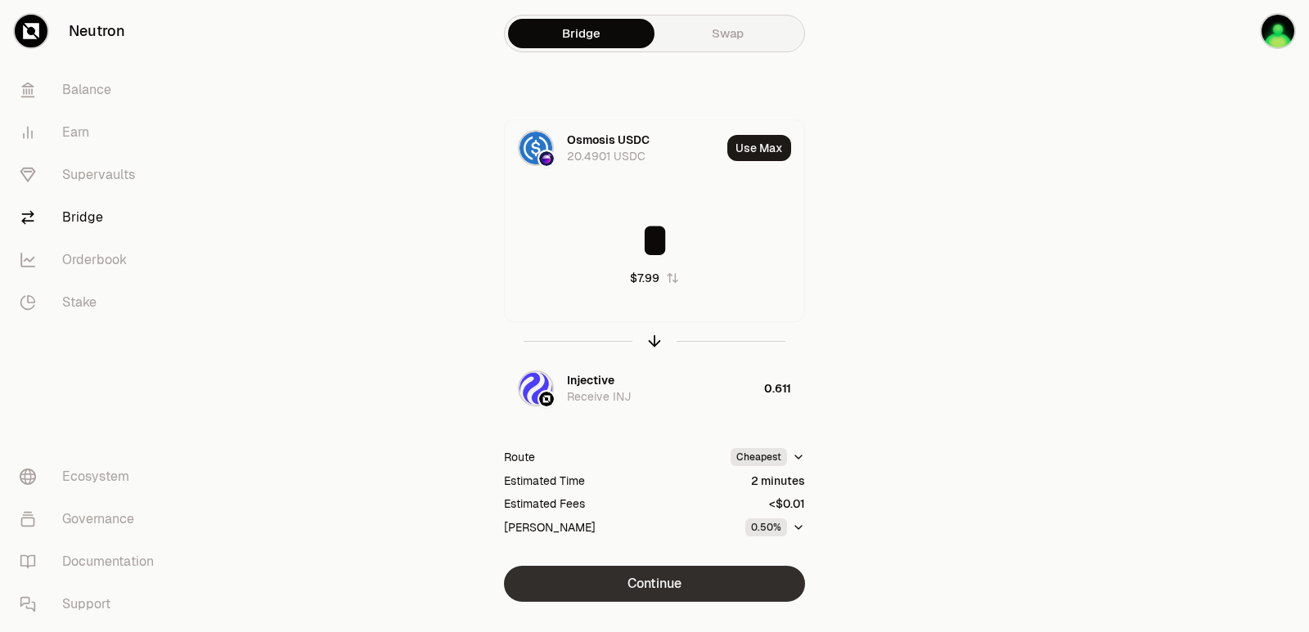
type input "*"
click at [673, 584] on button "Continue" at bounding box center [654, 584] width 301 height 36
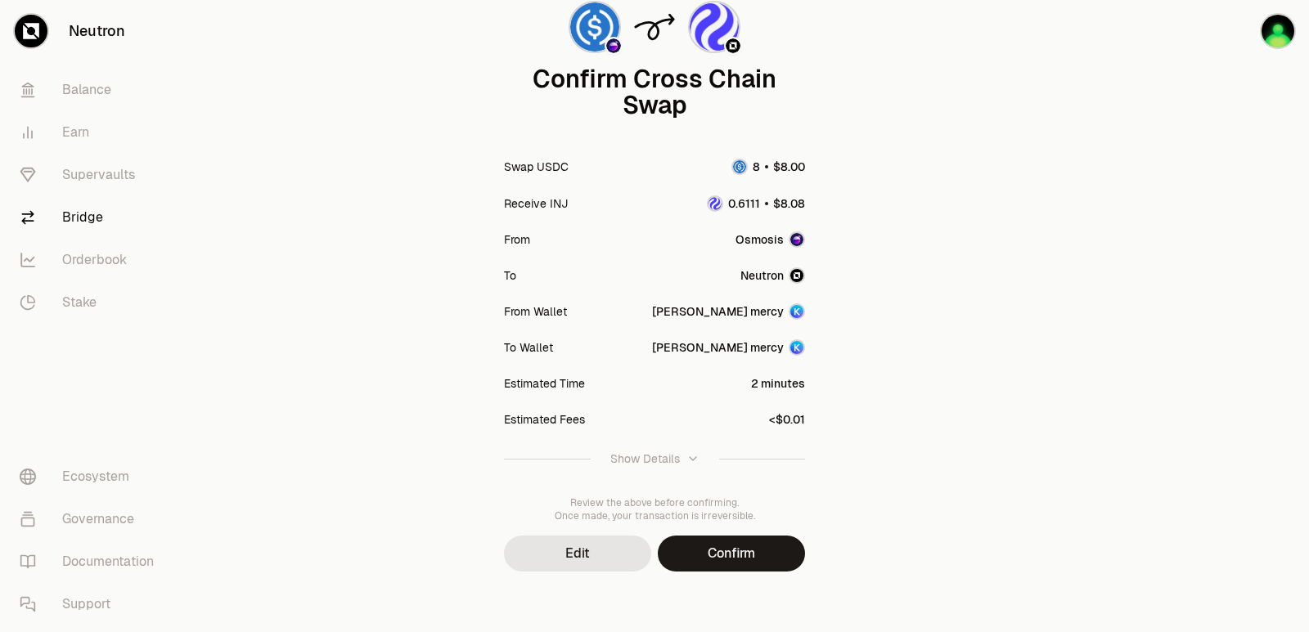
scroll to position [135, 0]
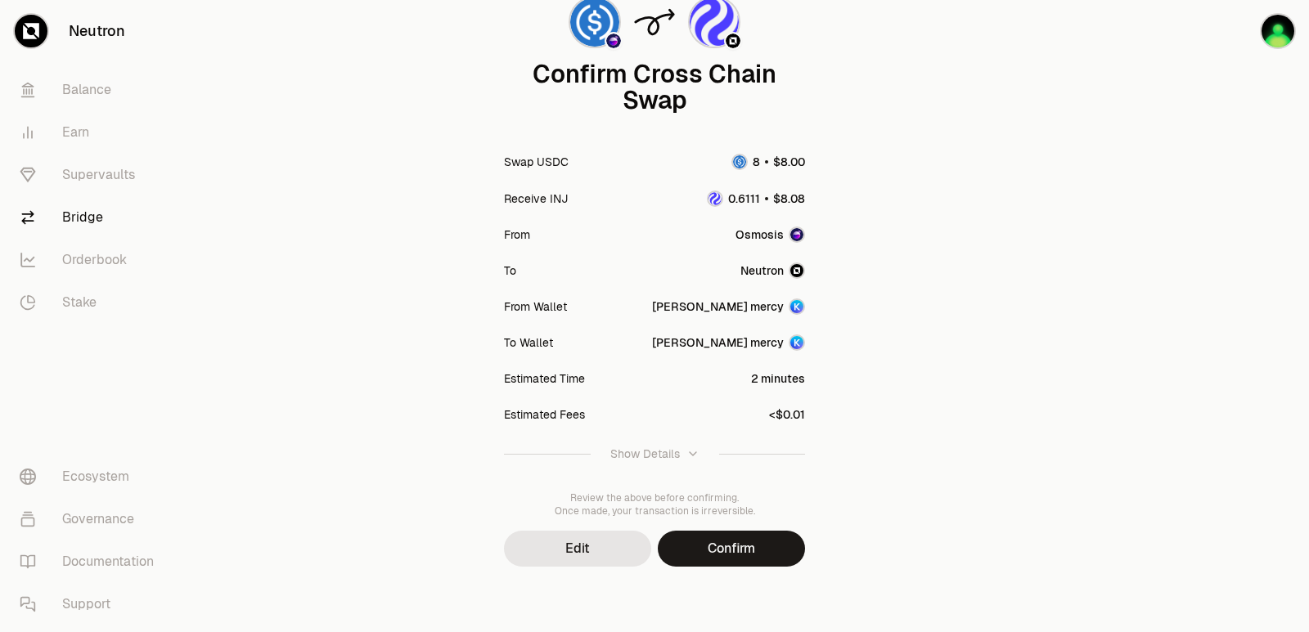
click at [748, 555] on button "Confirm" at bounding box center [731, 549] width 147 height 36
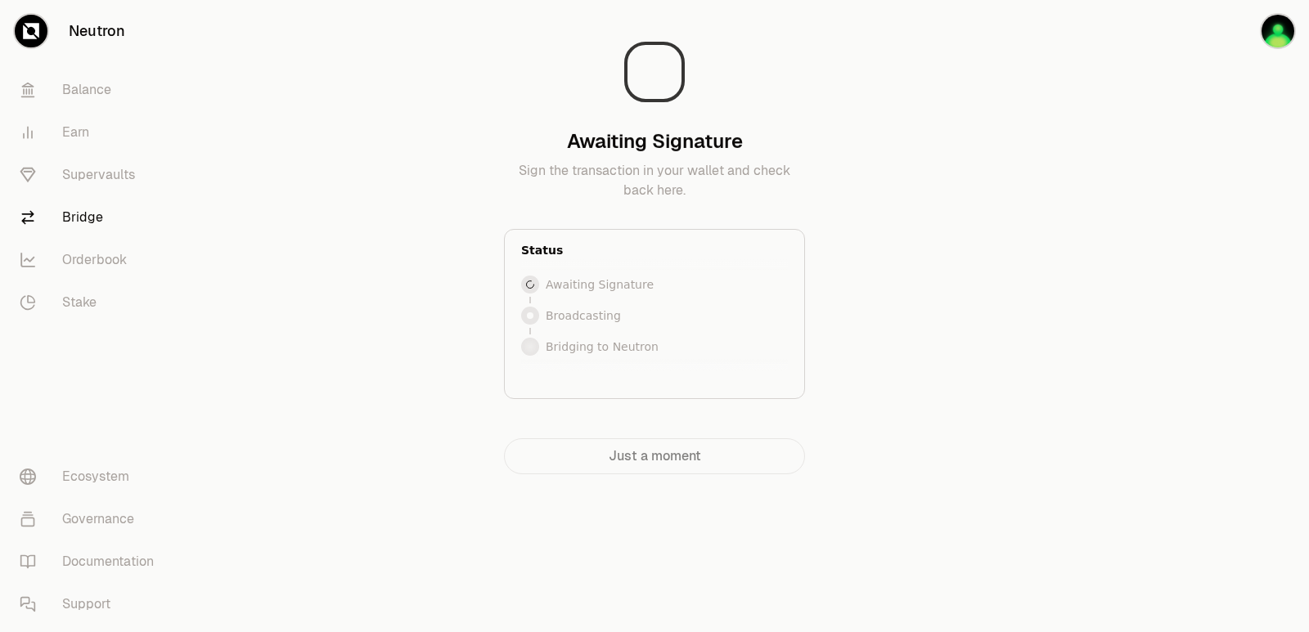
scroll to position [0, 0]
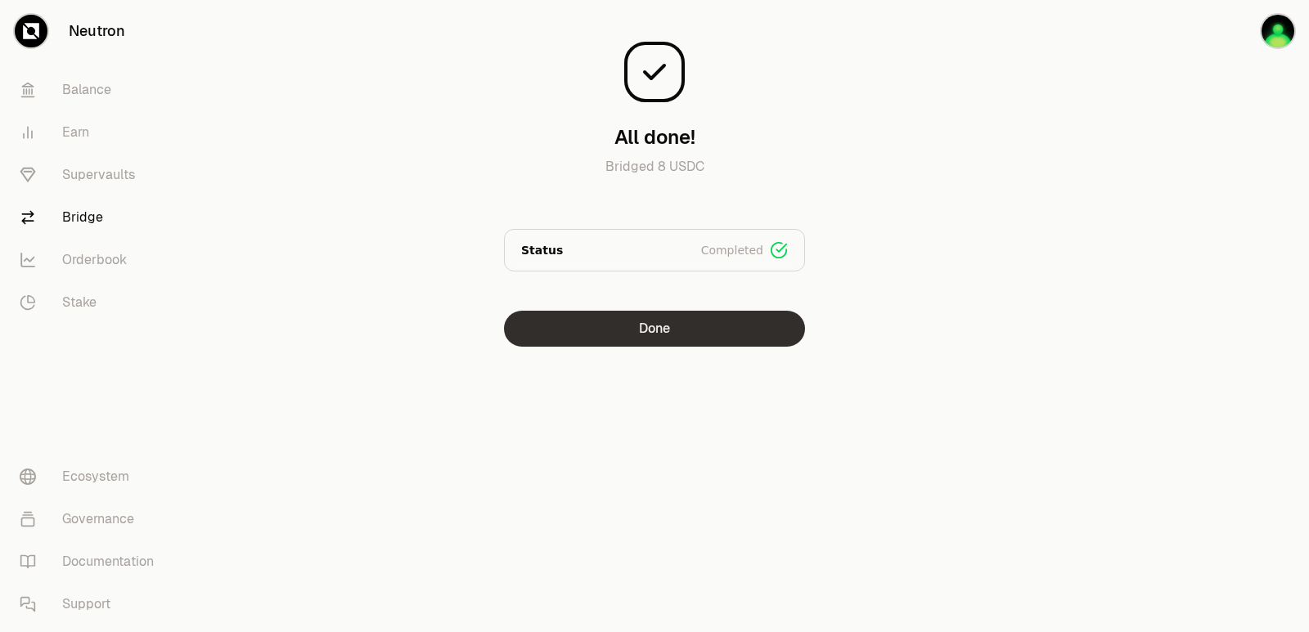
click at [613, 330] on button "Done" at bounding box center [654, 329] width 301 height 36
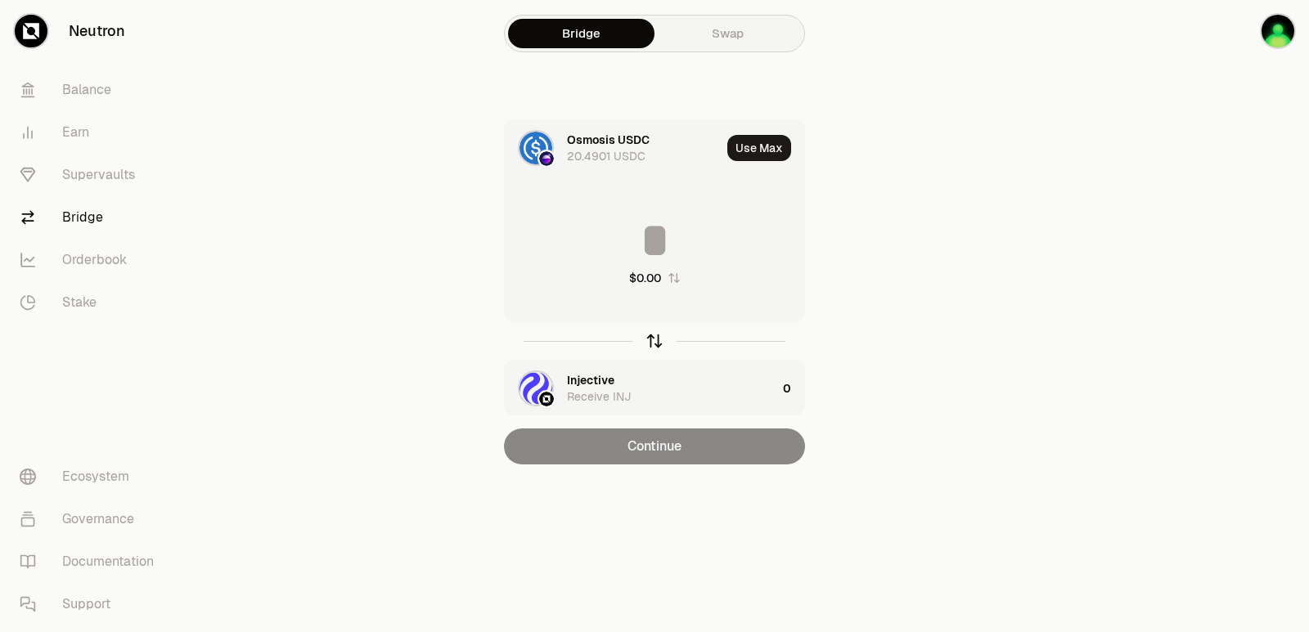
click at [652, 339] on icon "button" at bounding box center [654, 341] width 18 height 18
click at [756, 148] on button "Use Max" at bounding box center [759, 148] width 64 height 26
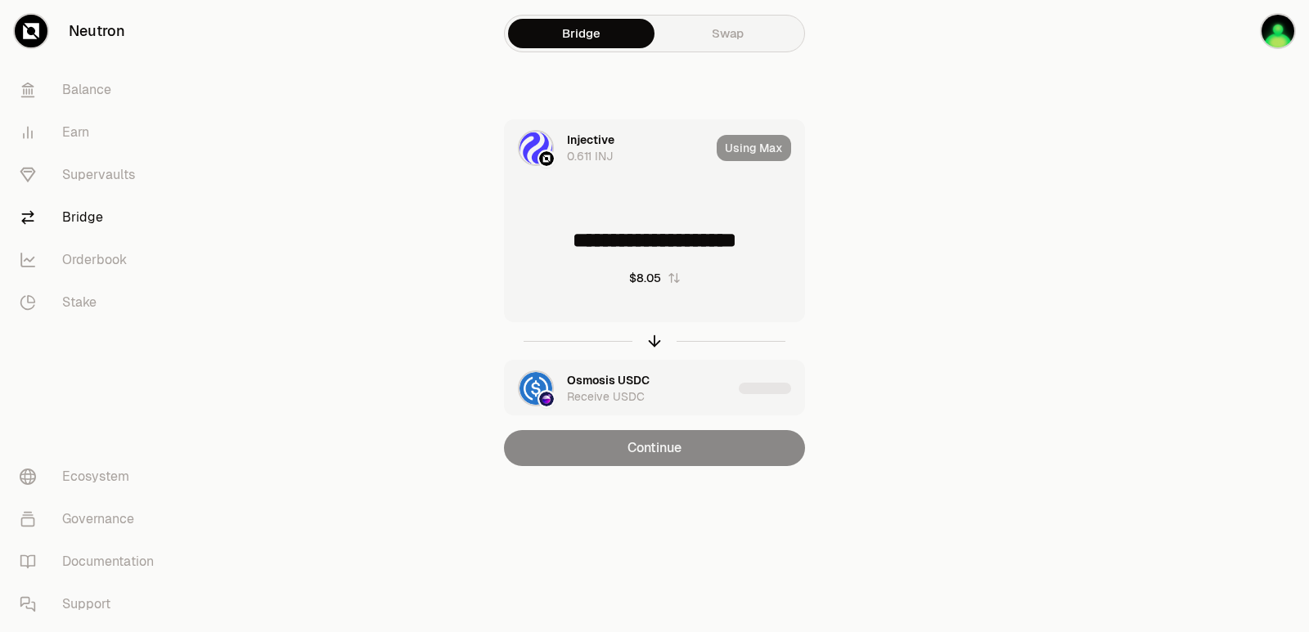
type input "**********"
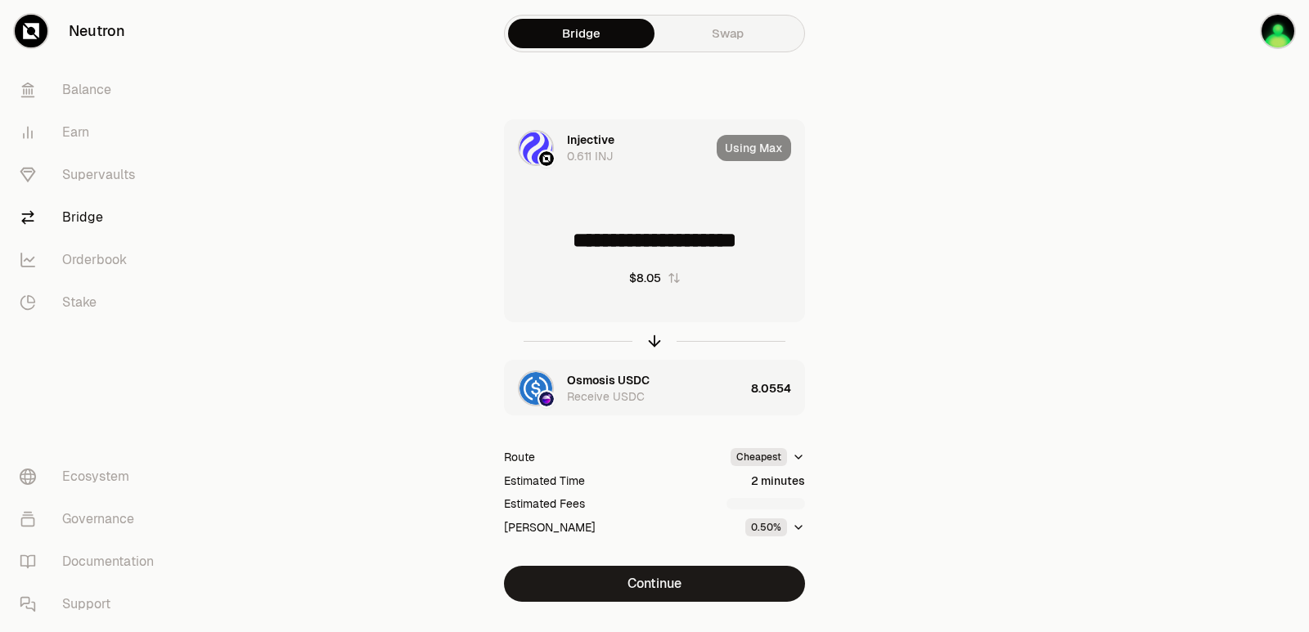
click at [669, 586] on button "Continue" at bounding box center [654, 584] width 301 height 36
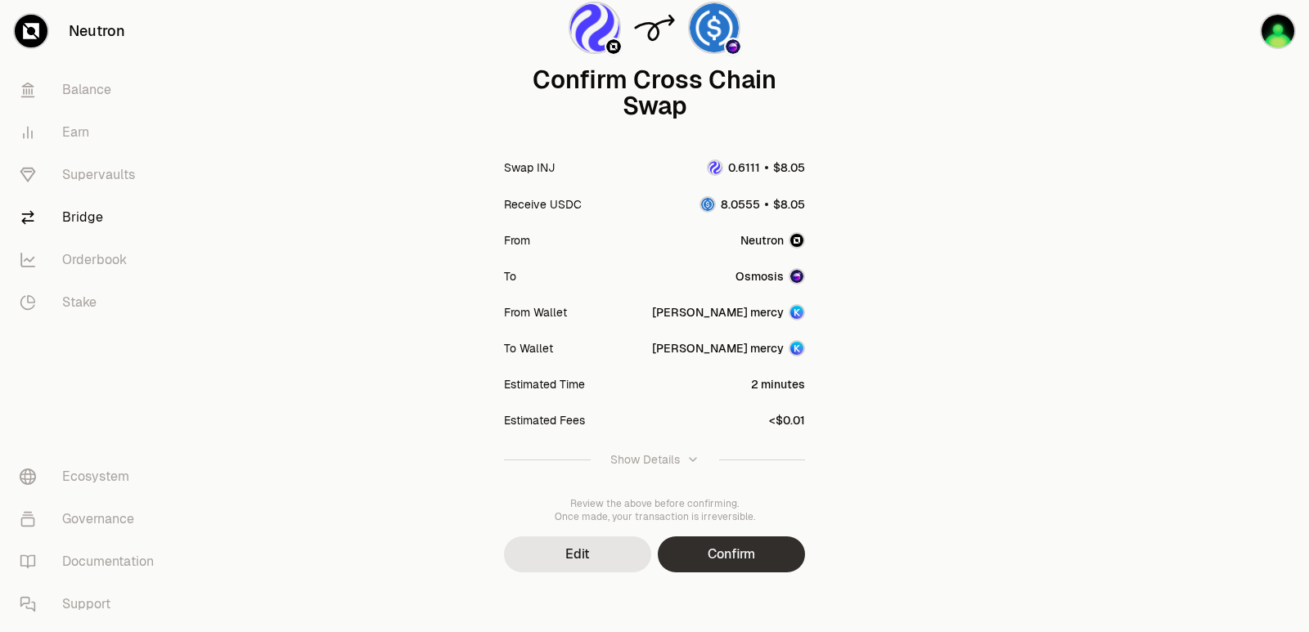
scroll to position [135, 0]
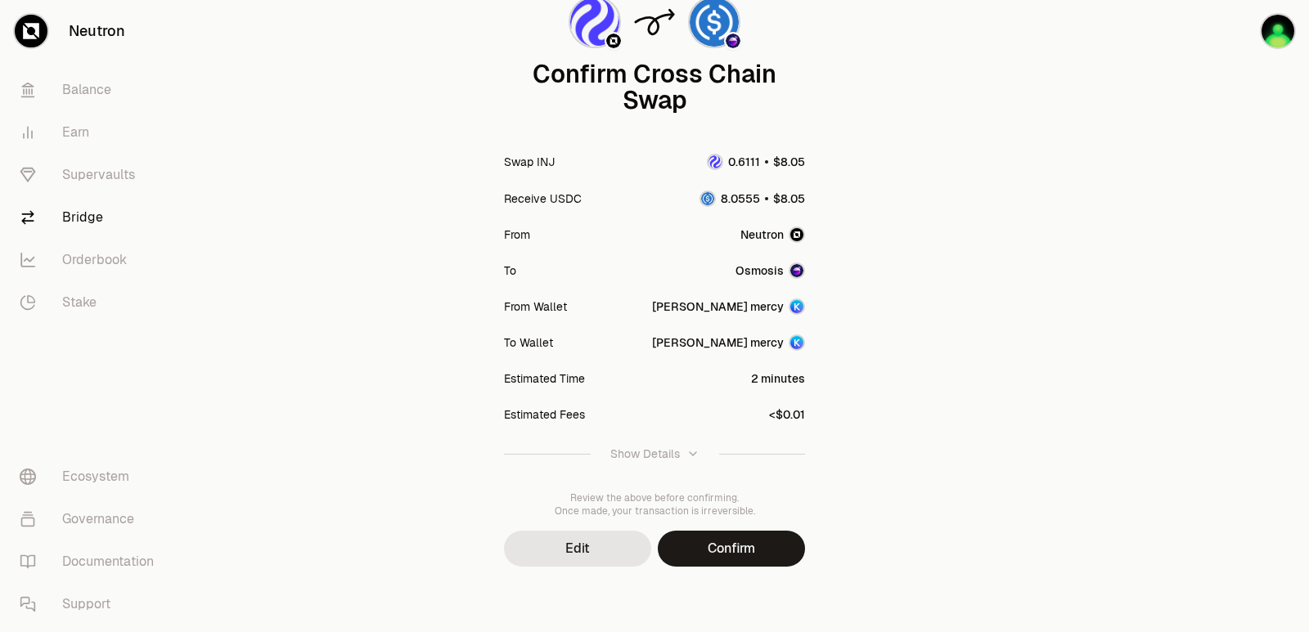
click at [724, 538] on button "Confirm" at bounding box center [731, 549] width 147 height 36
